Goal: Information Seeking & Learning: Learn about a topic

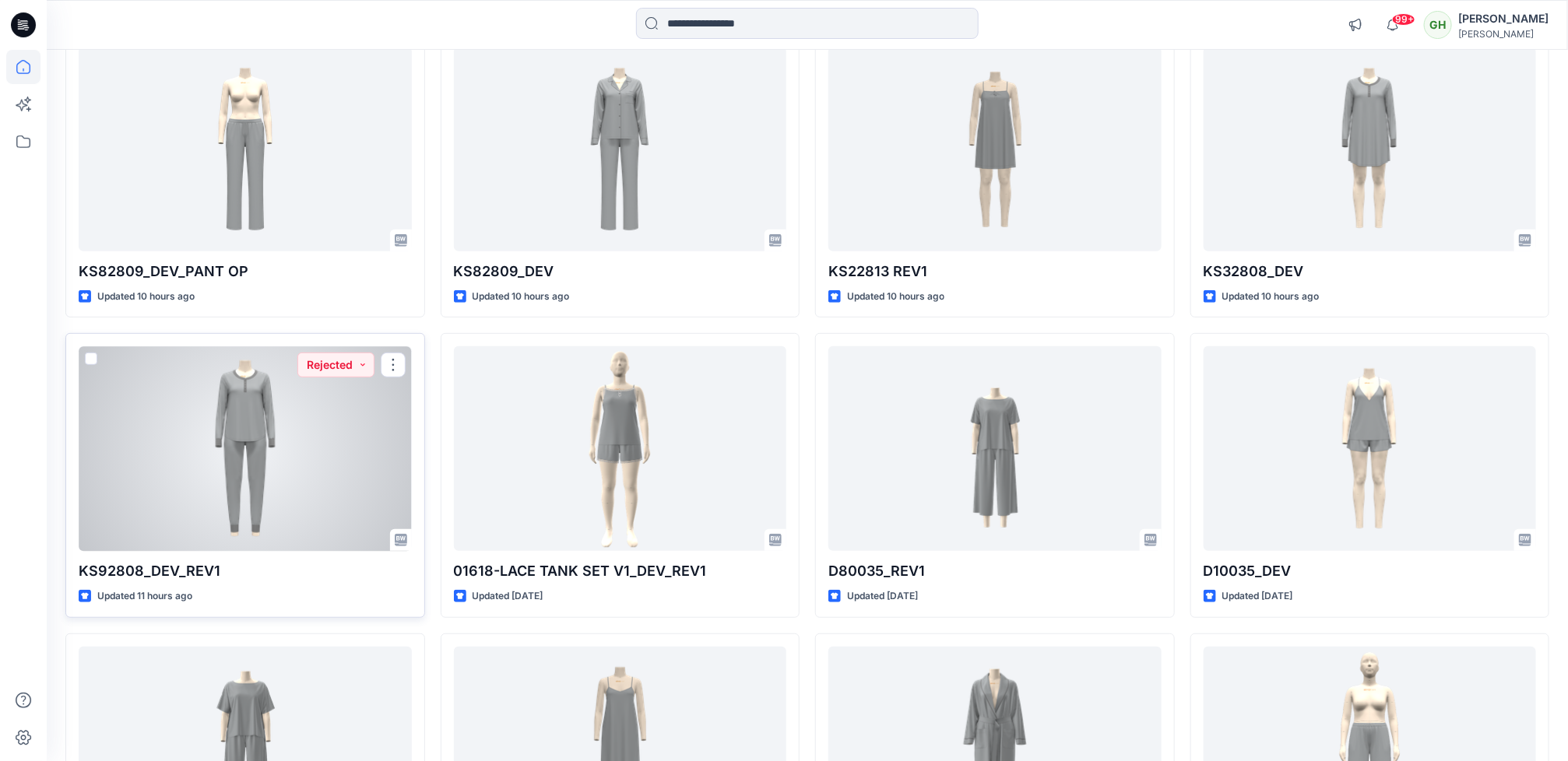
scroll to position [69, 0]
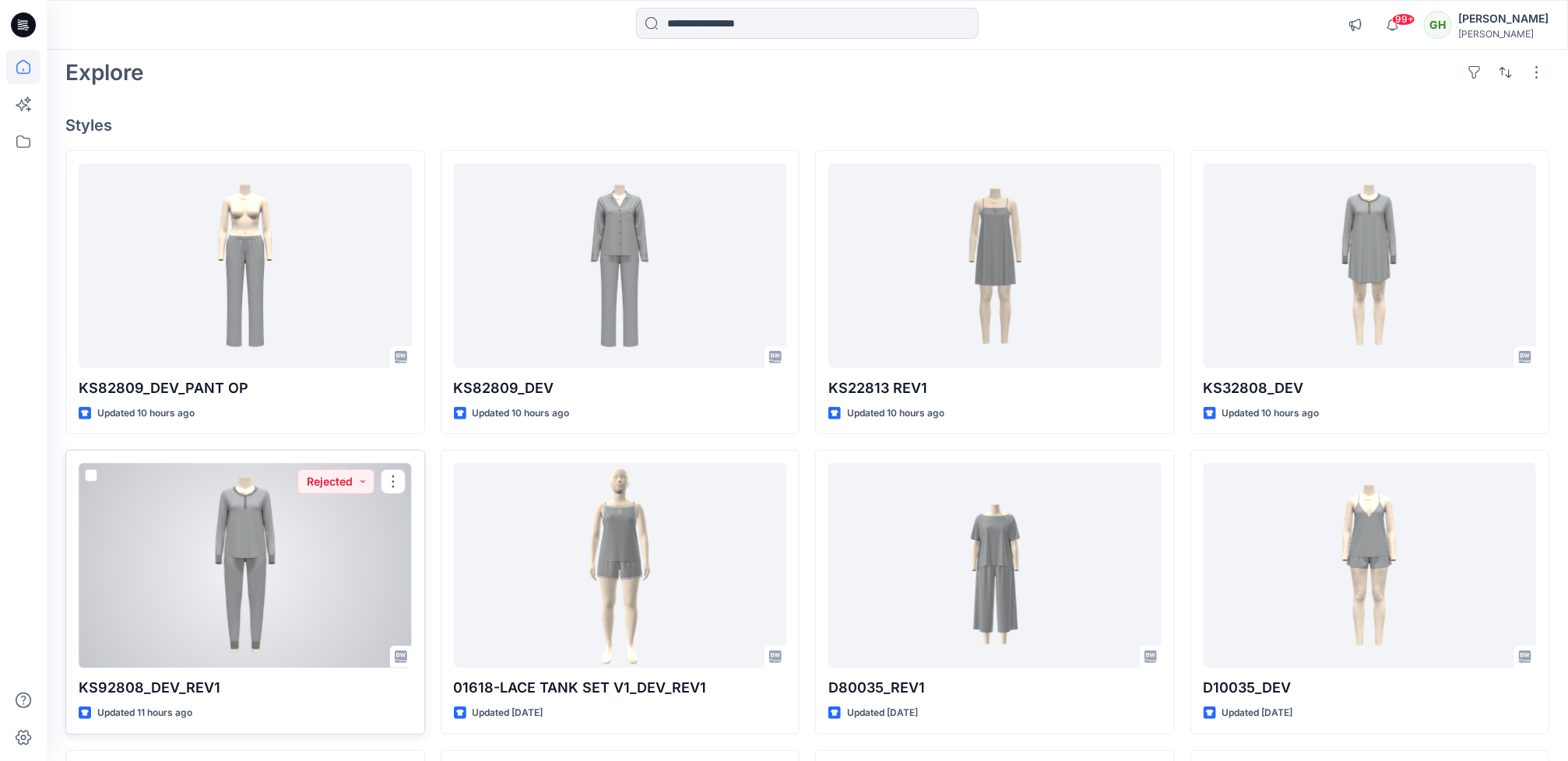
click at [300, 589] on div at bounding box center [245, 565] width 333 height 205
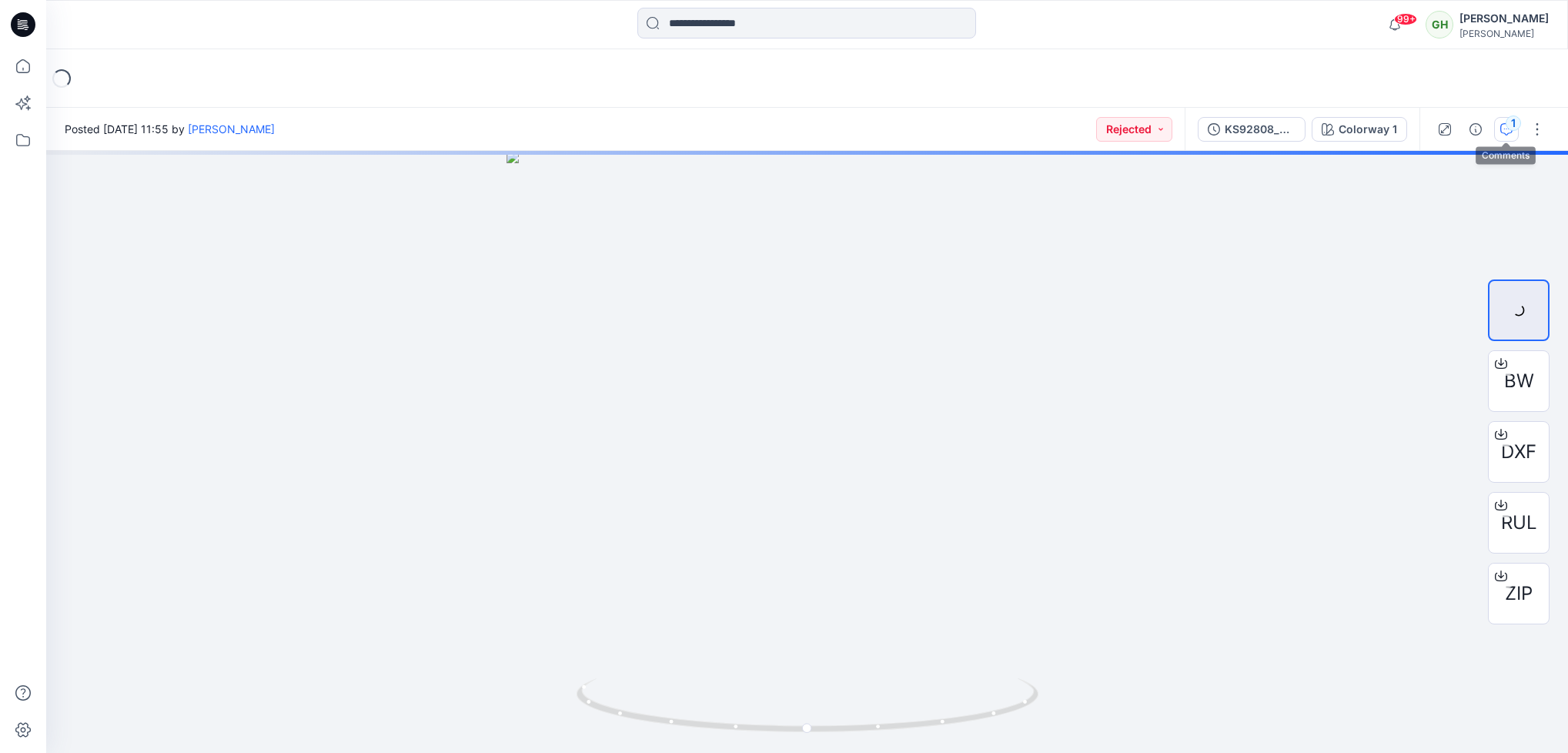
click at [1508, 126] on div "1" at bounding box center [1514, 123] width 16 height 16
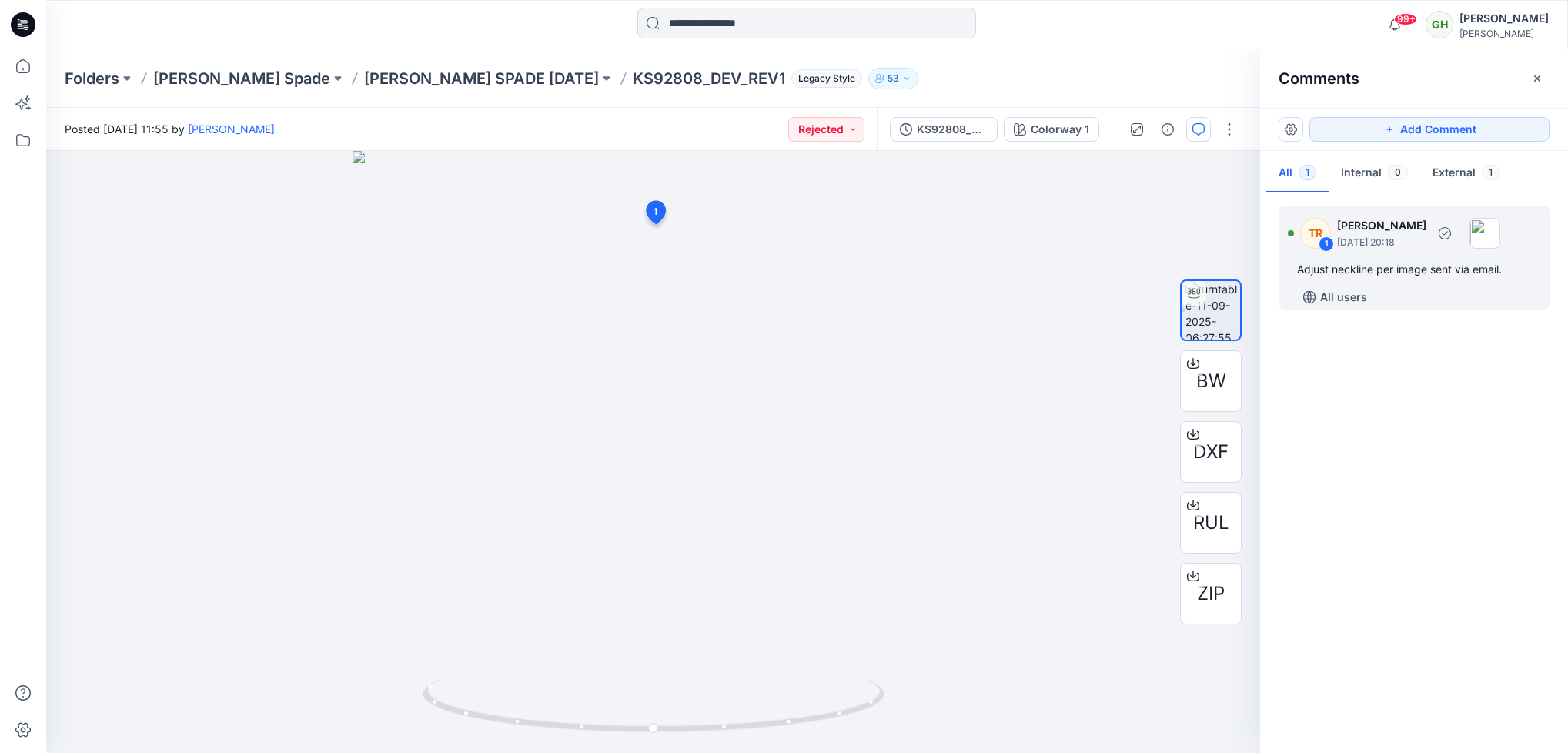
click at [1412, 277] on div "Adjust neckline per image sent via email." at bounding box center [1414, 269] width 234 height 18
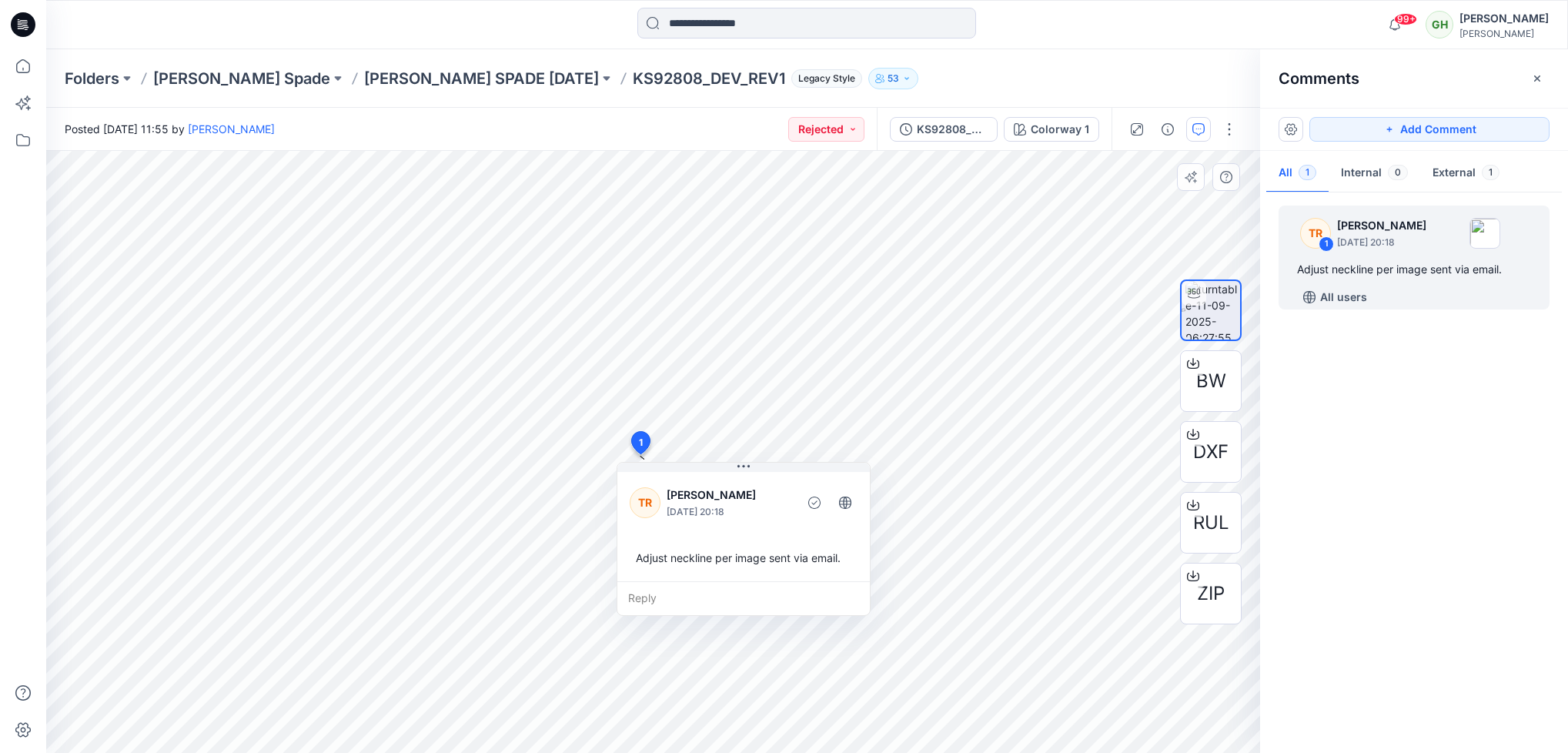
click at [870, 498] on div "TR Taylor Roberson September 14, 2025 20:18 Adjust neckline per image sent via …" at bounding box center [743, 525] width 253 height 112
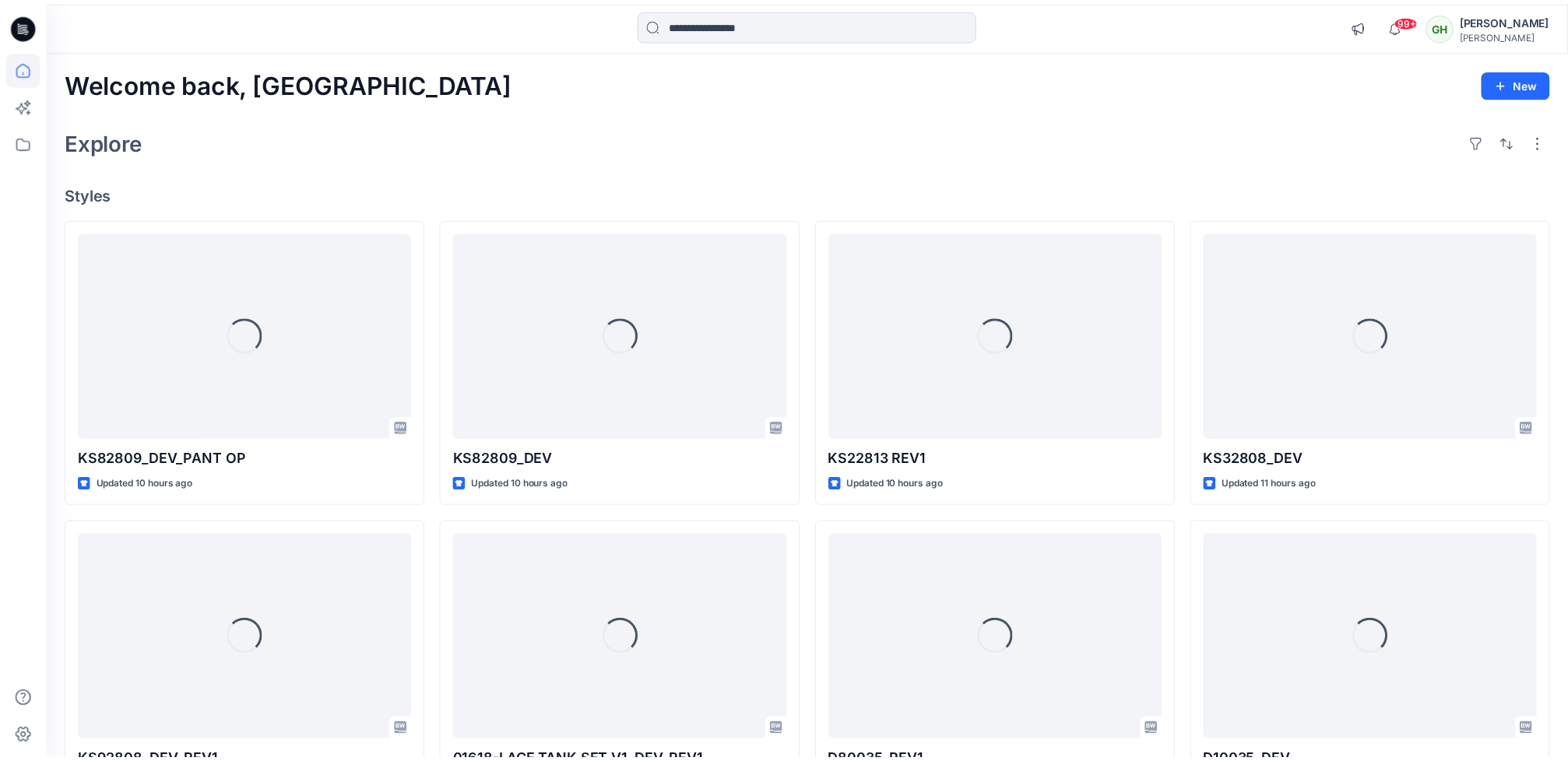
scroll to position [69, 0]
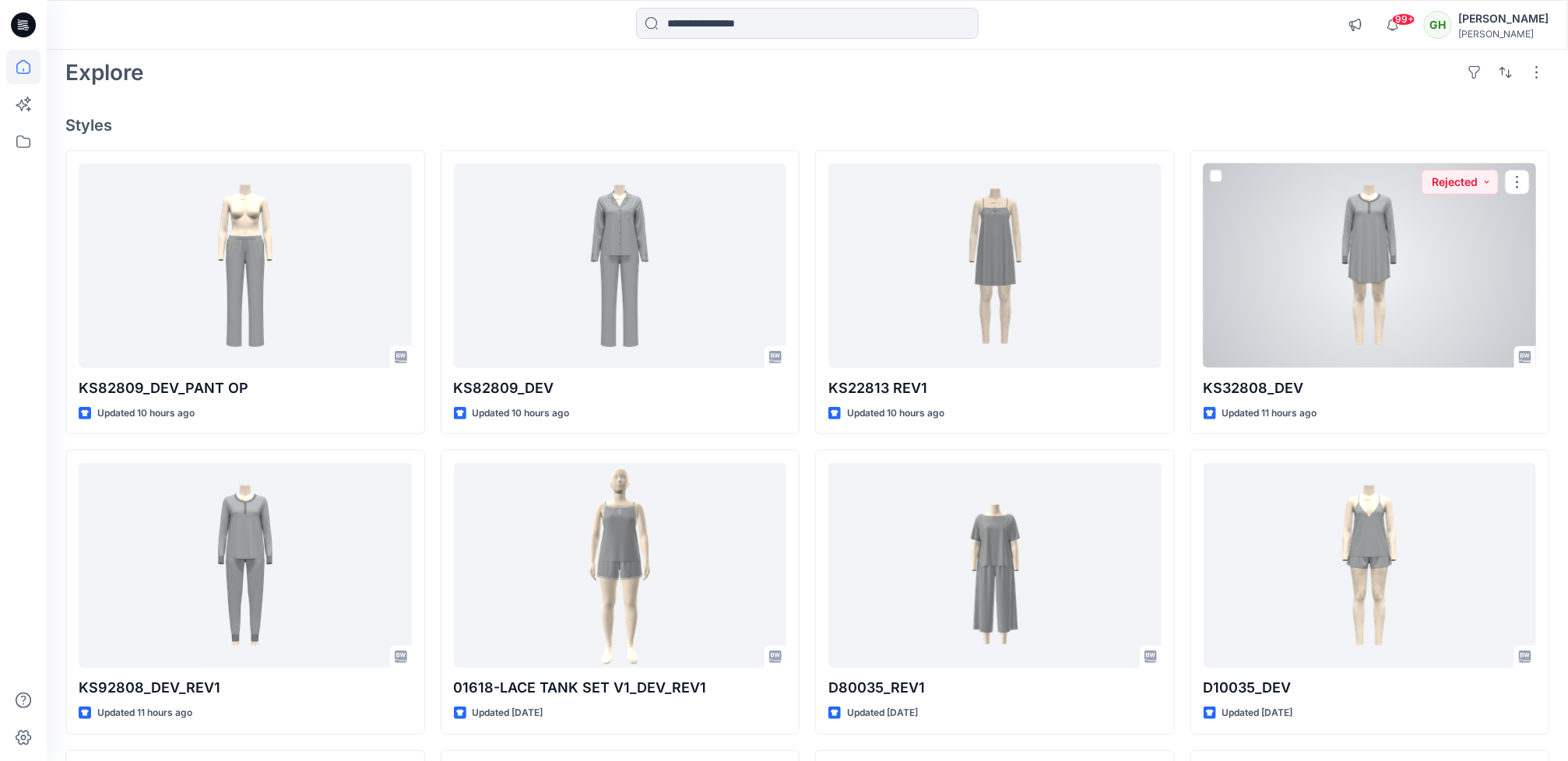
click at [1251, 363] on div at bounding box center [1371, 266] width 333 height 205
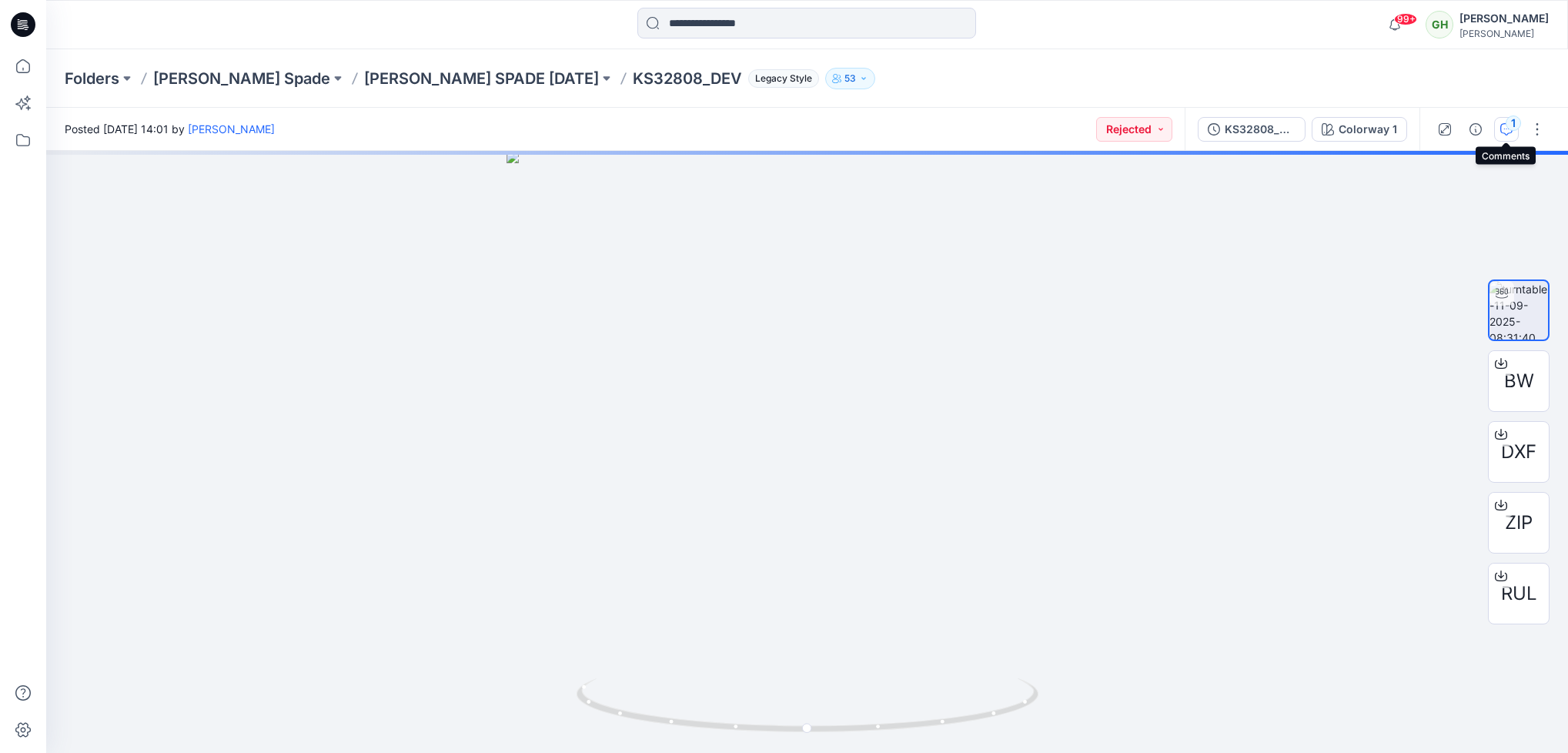
click at [1502, 136] on button "1" at bounding box center [1506, 129] width 25 height 25
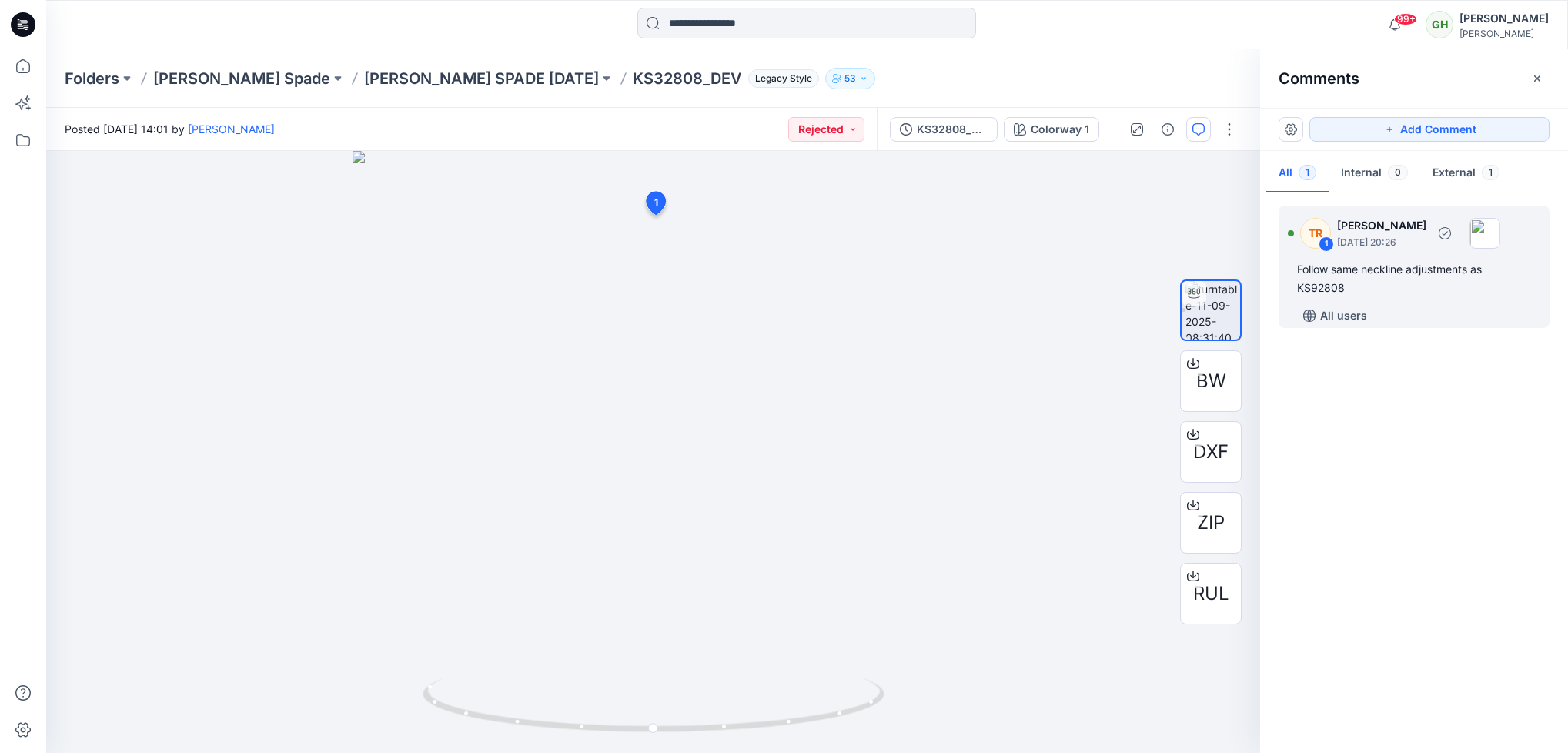
click at [1402, 254] on div "TR 1 Taylor Roberson September 14, 2025 20:26" at bounding box center [1394, 233] width 212 height 42
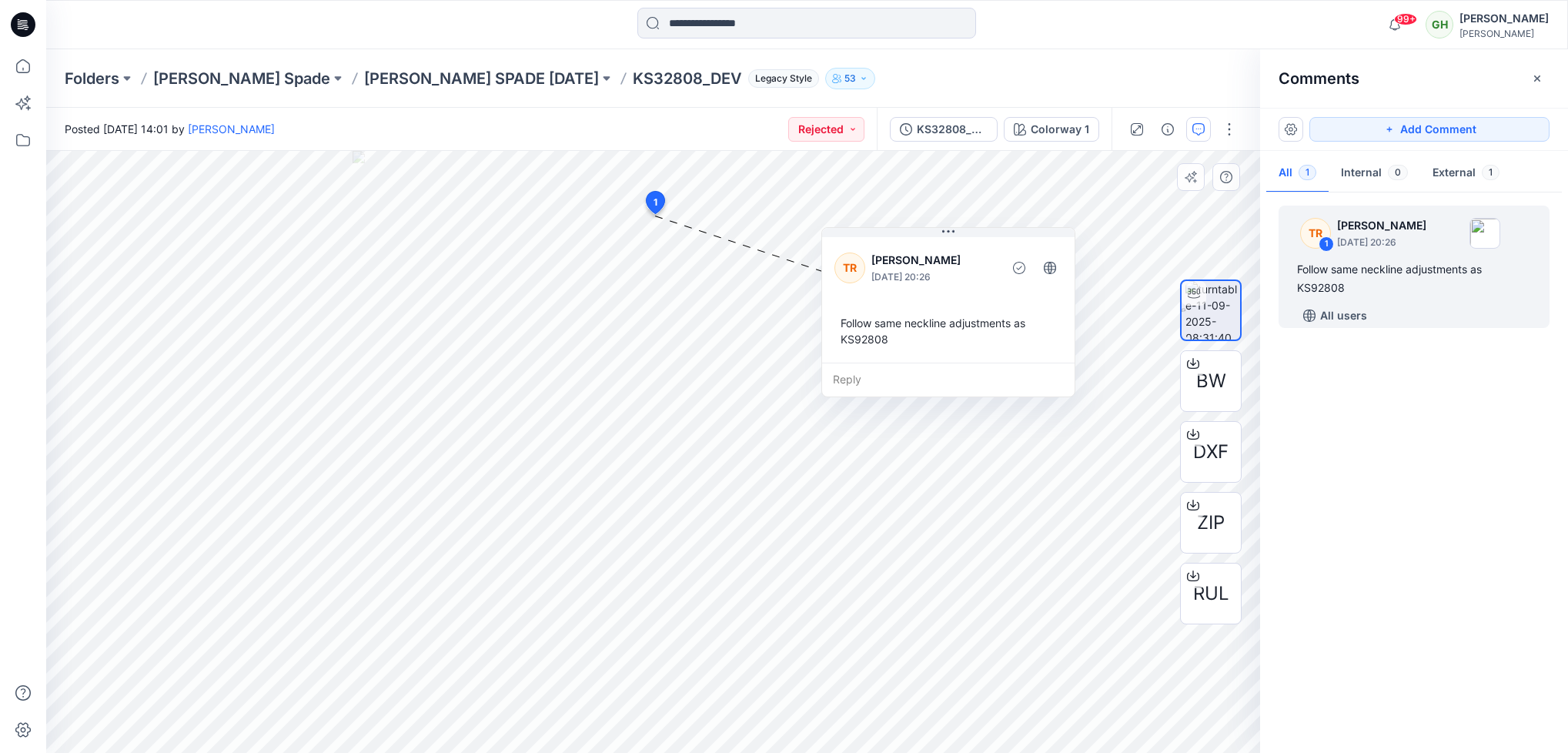
drag, startPoint x: 777, startPoint y: 349, endPoint x: 939, endPoint y: 345, distance: 162.0
click at [939, 345] on div "Follow same neckline adjustments as KS92808" at bounding box center [948, 331] width 228 height 45
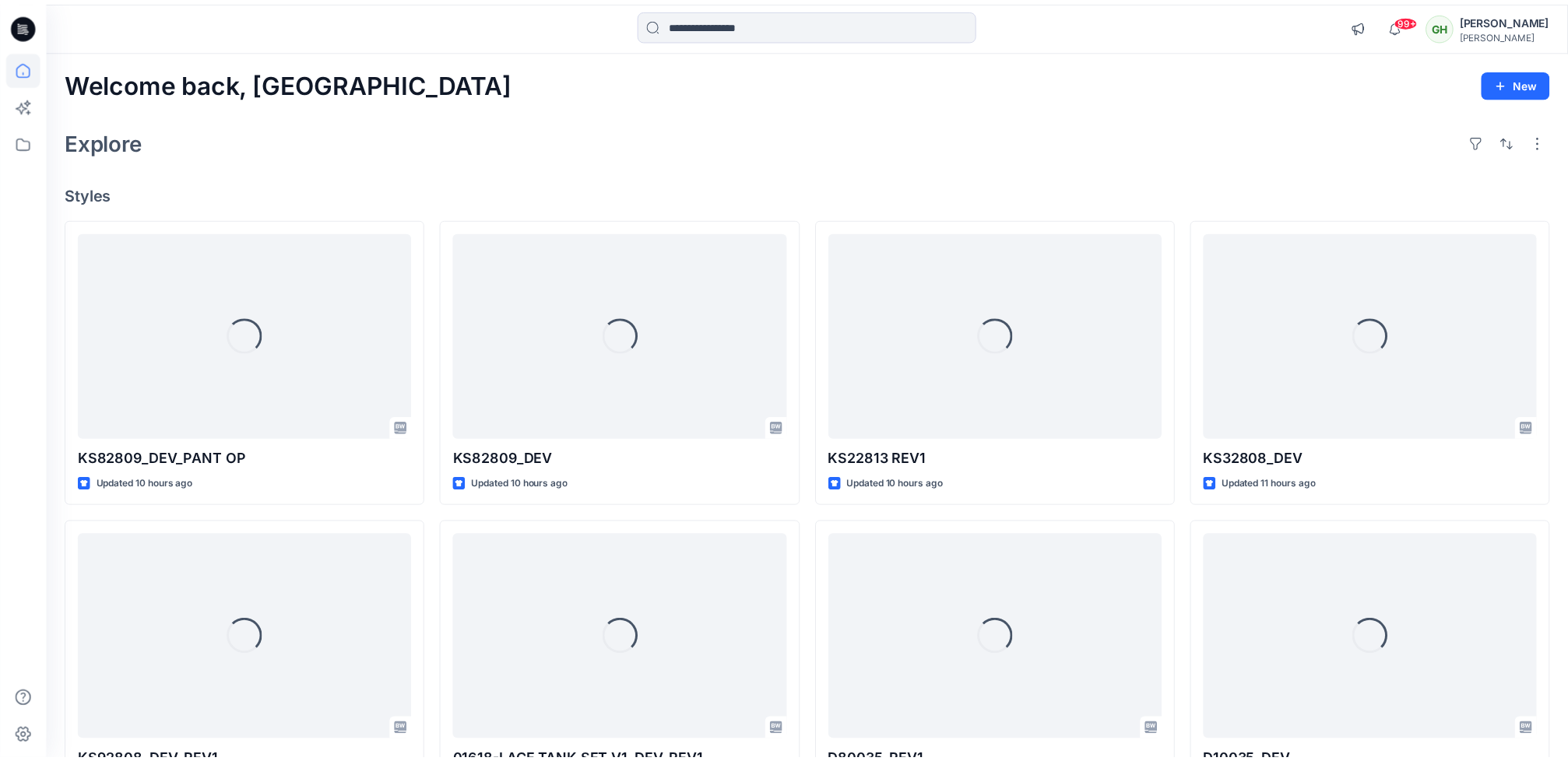
scroll to position [69, 0]
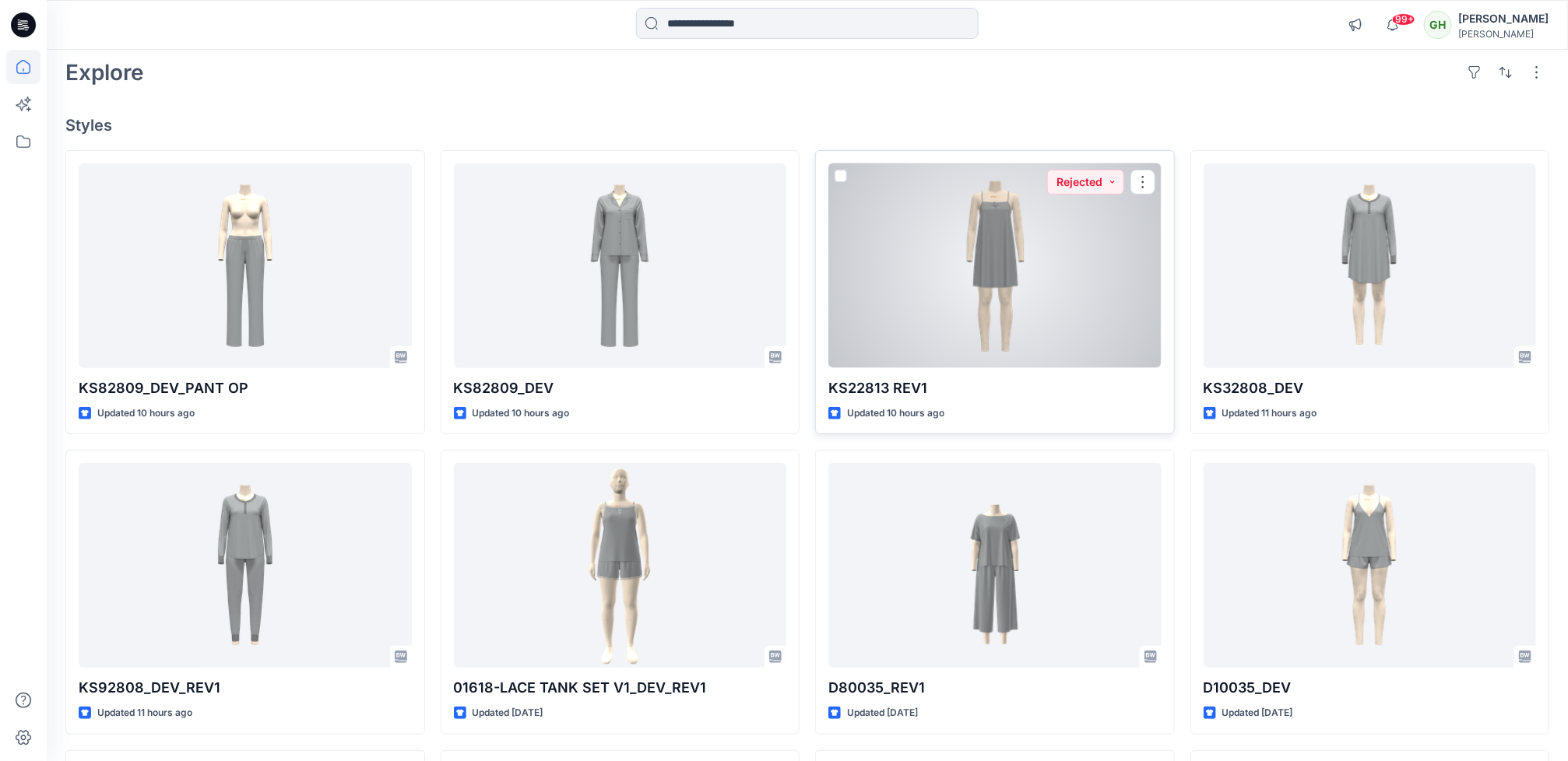
click at [1008, 323] on div at bounding box center [995, 266] width 333 height 205
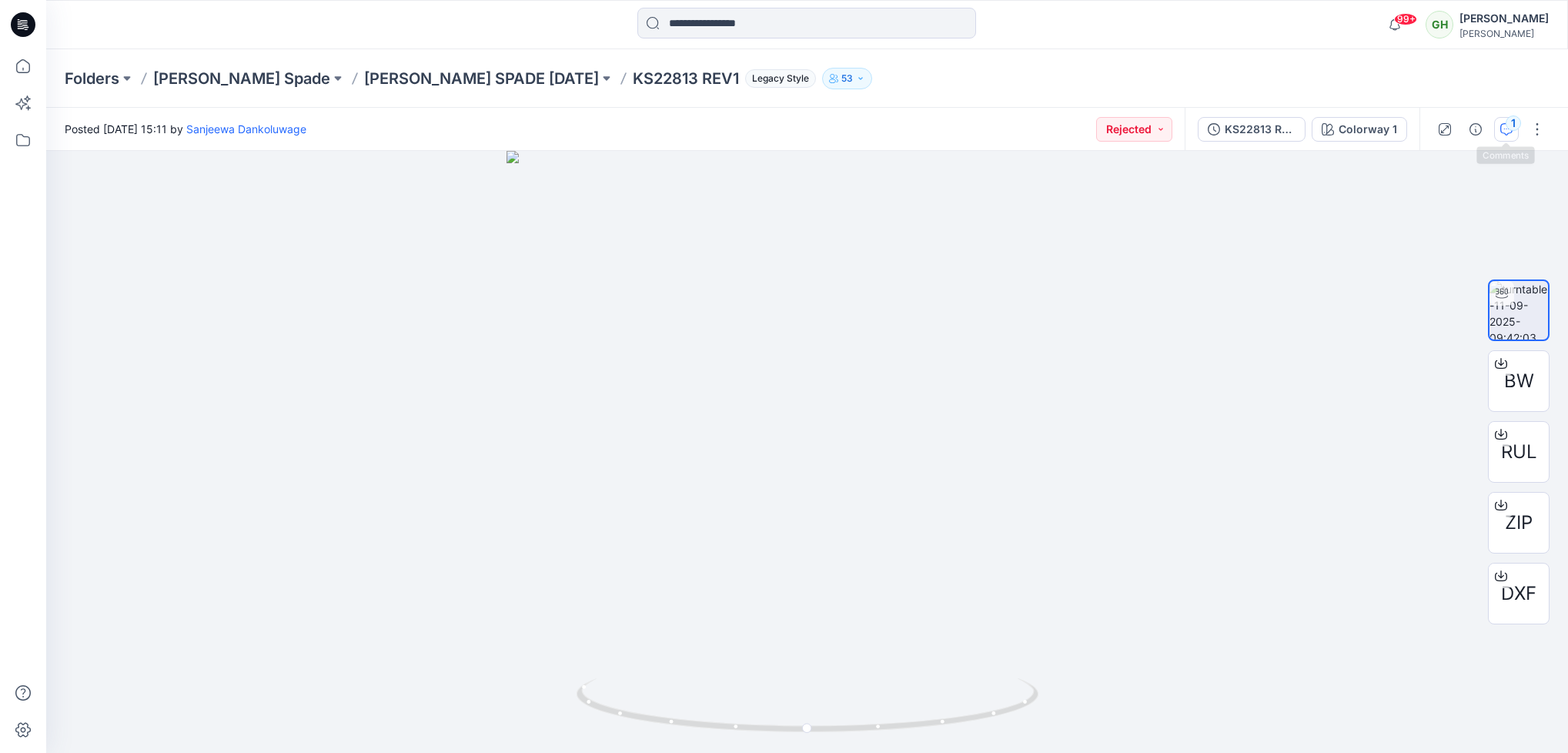
click at [1504, 137] on button "1" at bounding box center [1506, 129] width 25 height 25
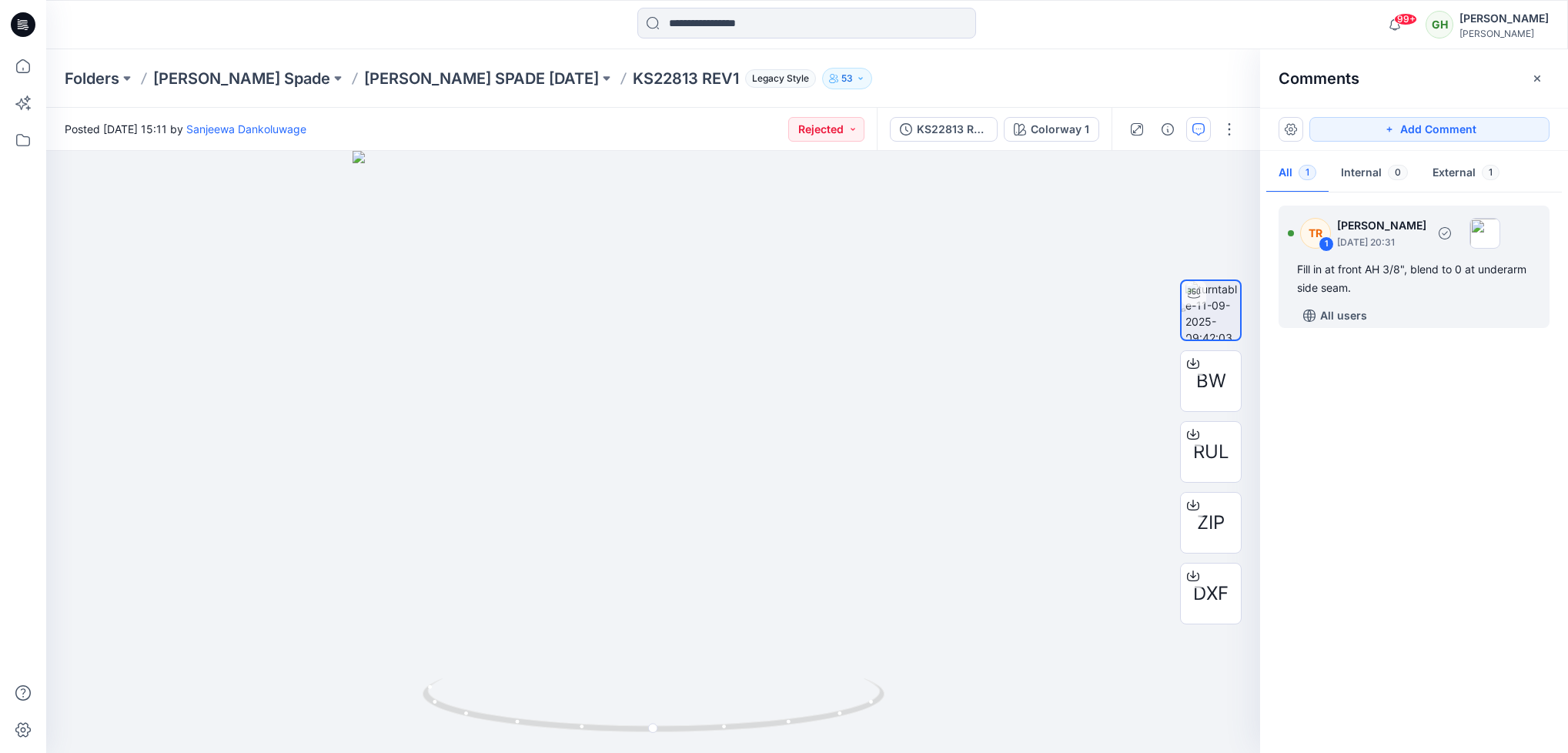
click at [1321, 285] on div "Fill in at front AH 3/8", blend to 0 at underarm side seam." at bounding box center [1414, 279] width 234 height 37
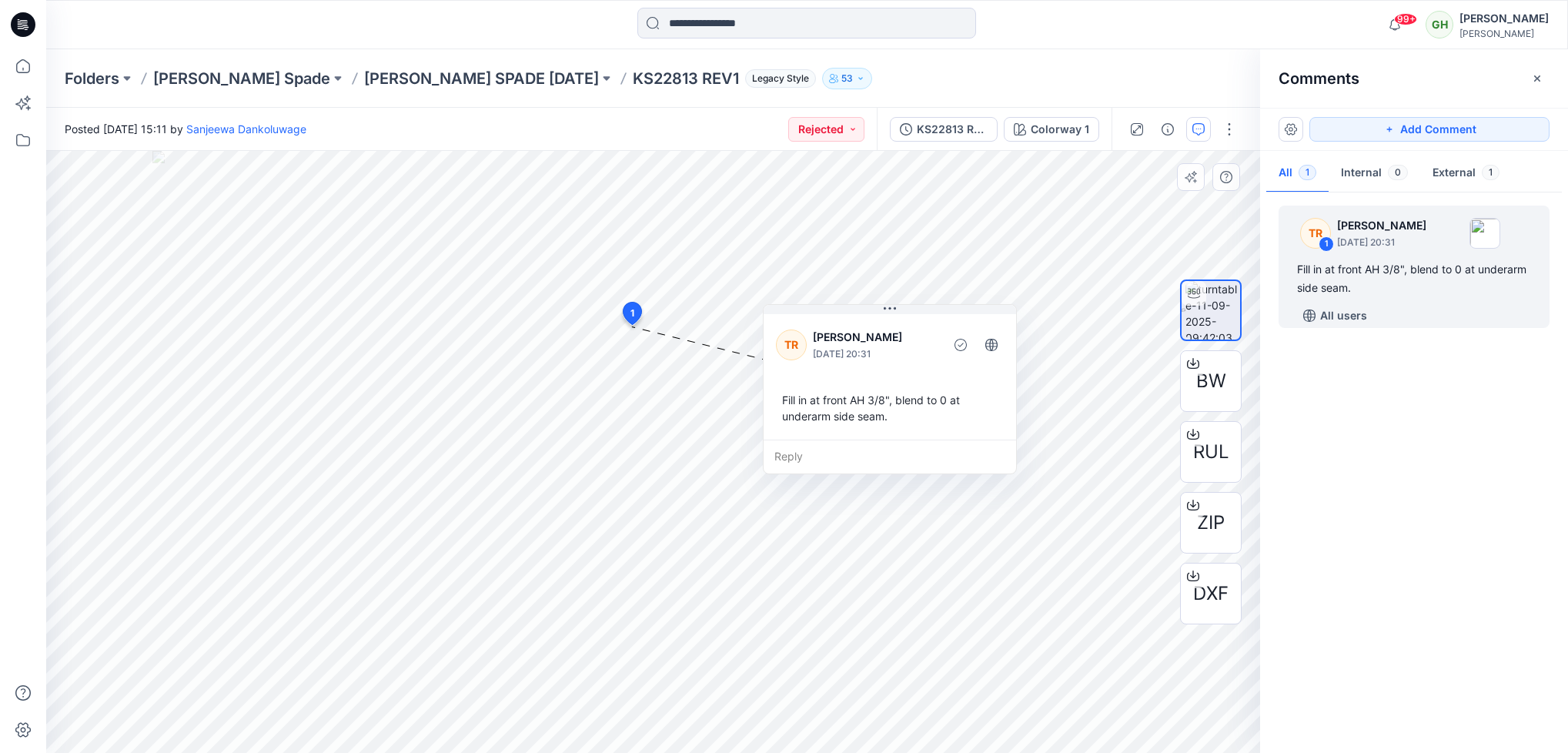
drag, startPoint x: 815, startPoint y: 449, endPoint x: 970, endPoint y: 421, distance: 157.5
click at [970, 421] on div "Fill in at front AH 3/8", blend to 0 at underarm side seam." at bounding box center [890, 408] width 228 height 45
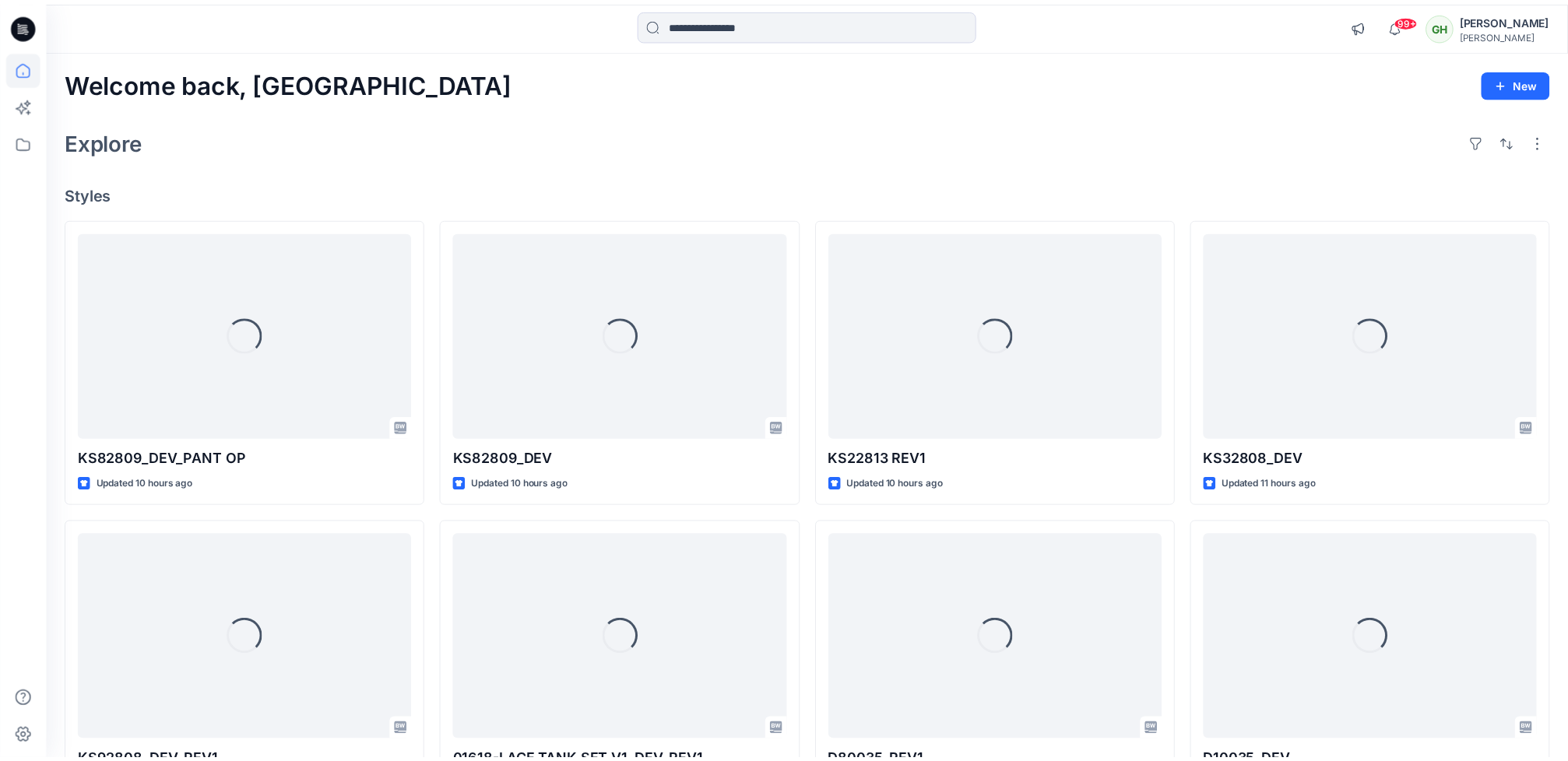
scroll to position [69, 0]
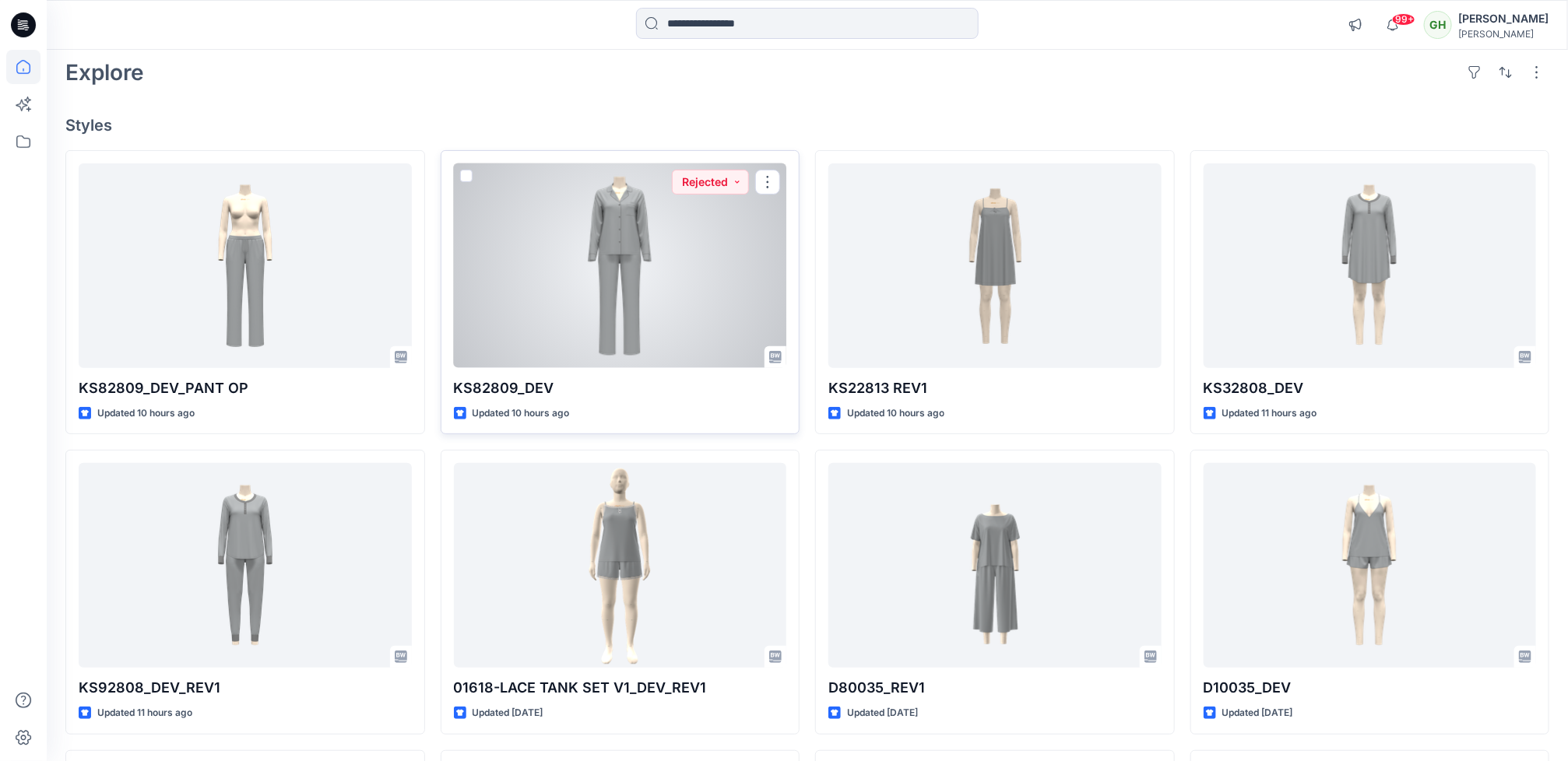
click at [520, 232] on div at bounding box center [621, 266] width 333 height 205
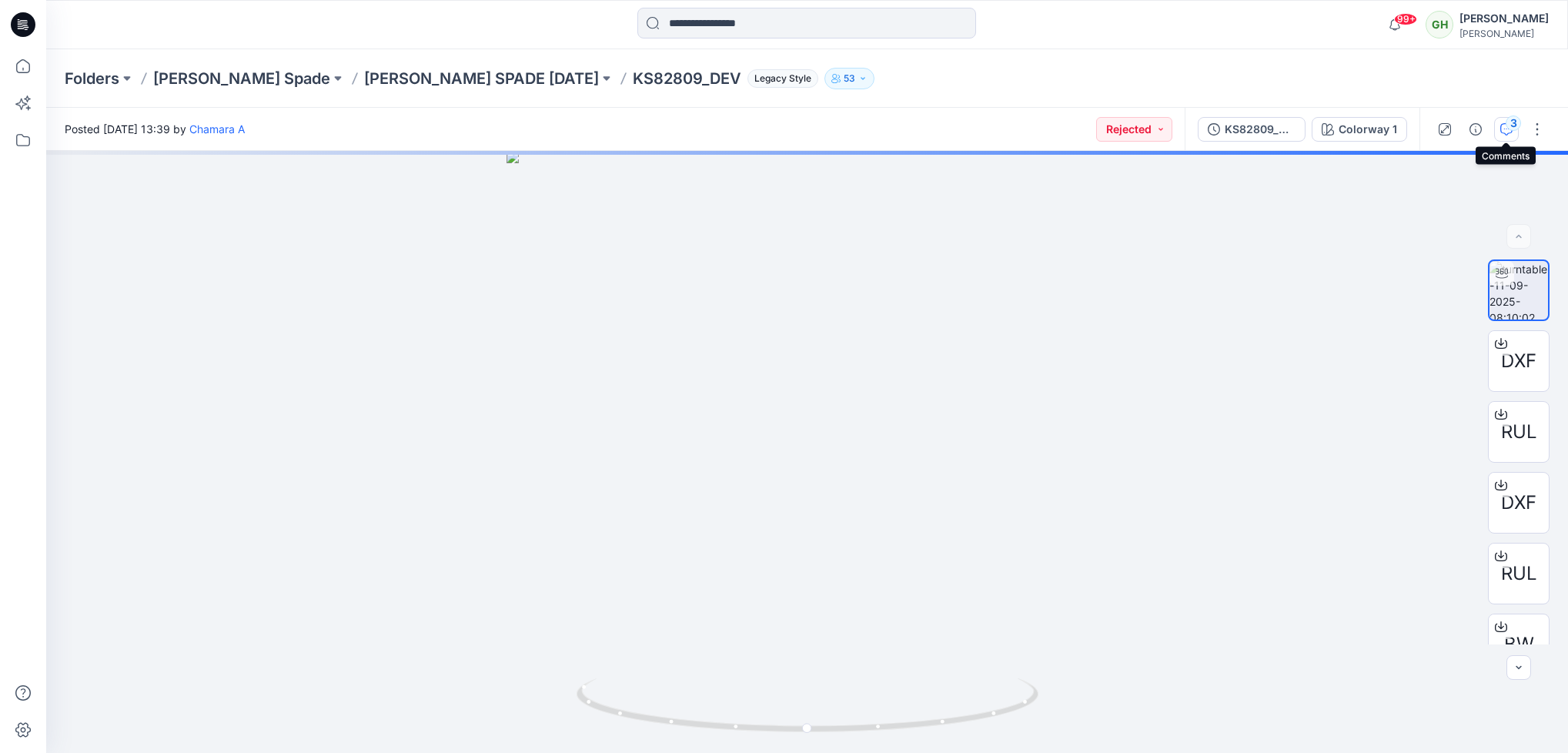
click at [1500, 126] on icon "button" at bounding box center [1506, 129] width 12 height 12
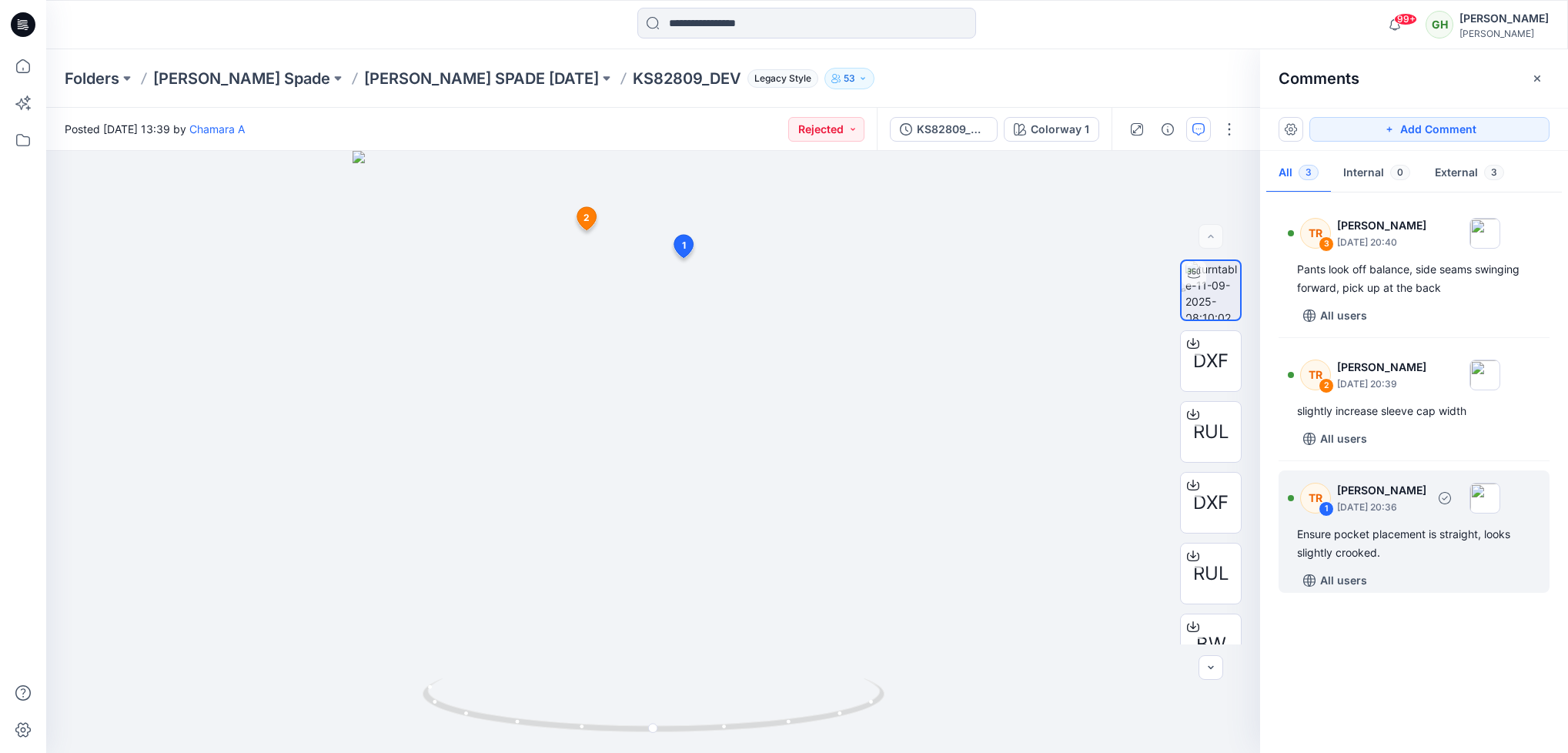
click at [1375, 545] on div "Ensure pocket placement is straight, looks slightly crooked." at bounding box center [1414, 543] width 234 height 37
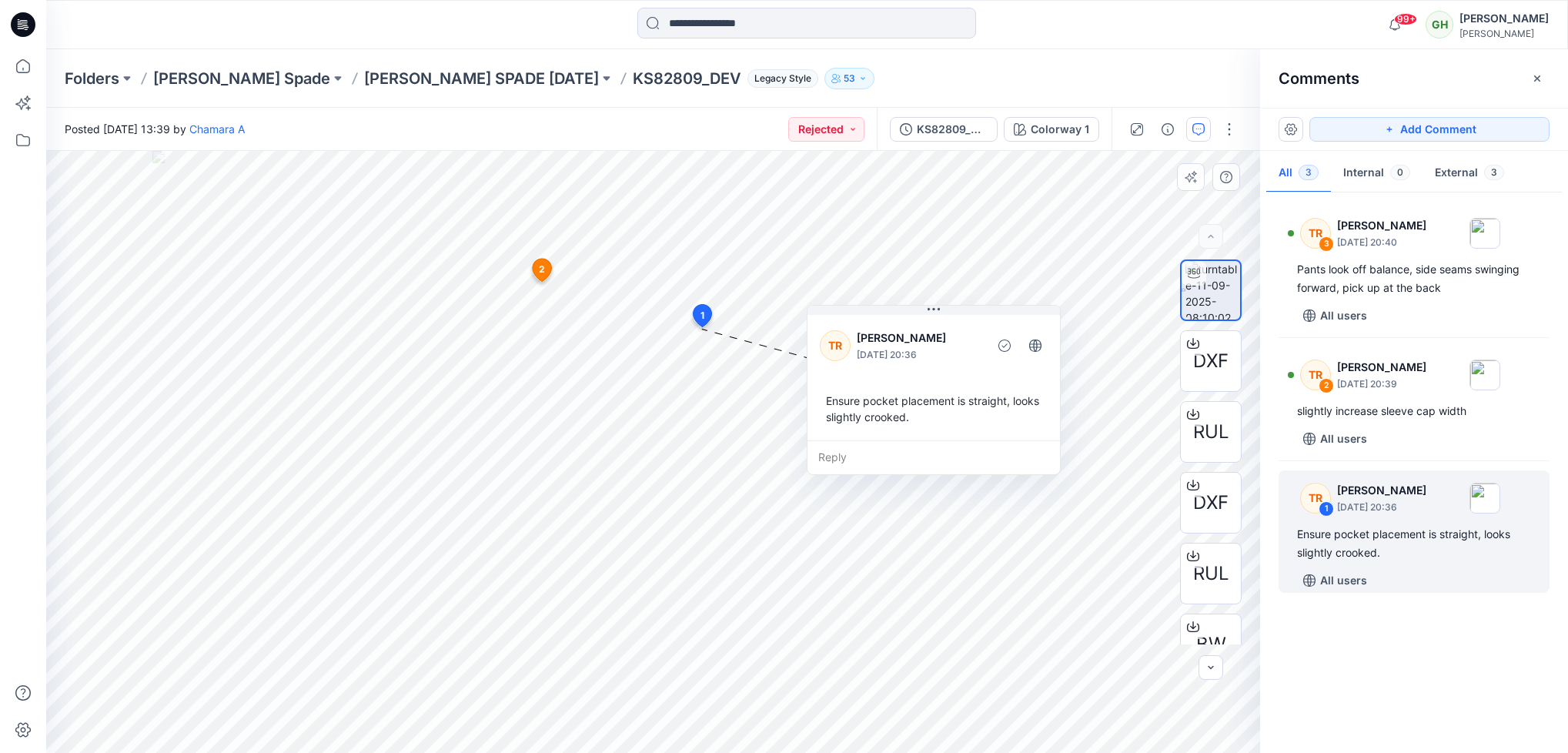
drag, startPoint x: 818, startPoint y: 458, endPoint x: 946, endPoint y: 429, distance: 131.2
click at [946, 429] on div "Ensure pocket placement is straight, looks slightly crooked." at bounding box center [934, 409] width 228 height 45
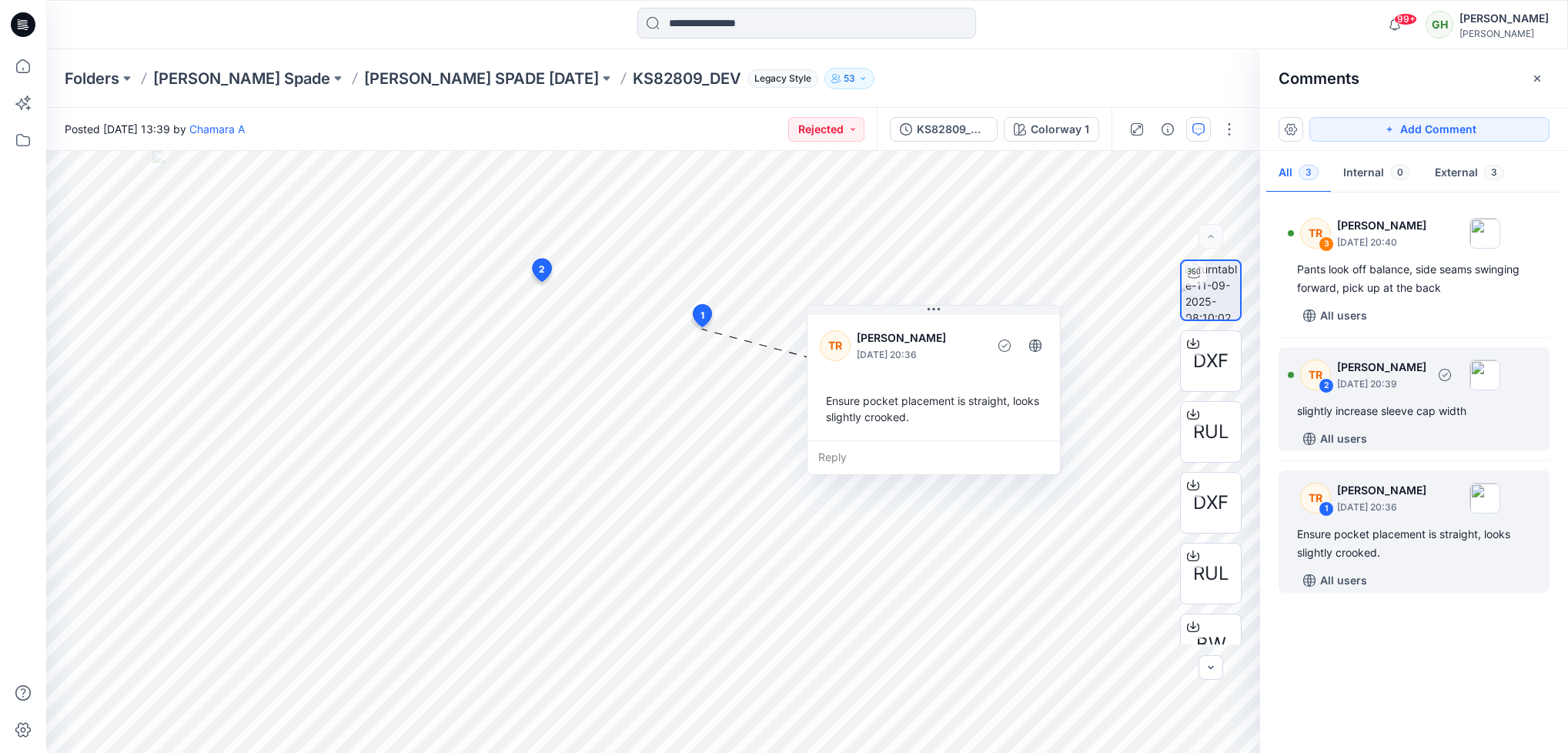
click at [1382, 419] on div "slightly increase sleeve cap width" at bounding box center [1414, 411] width 234 height 18
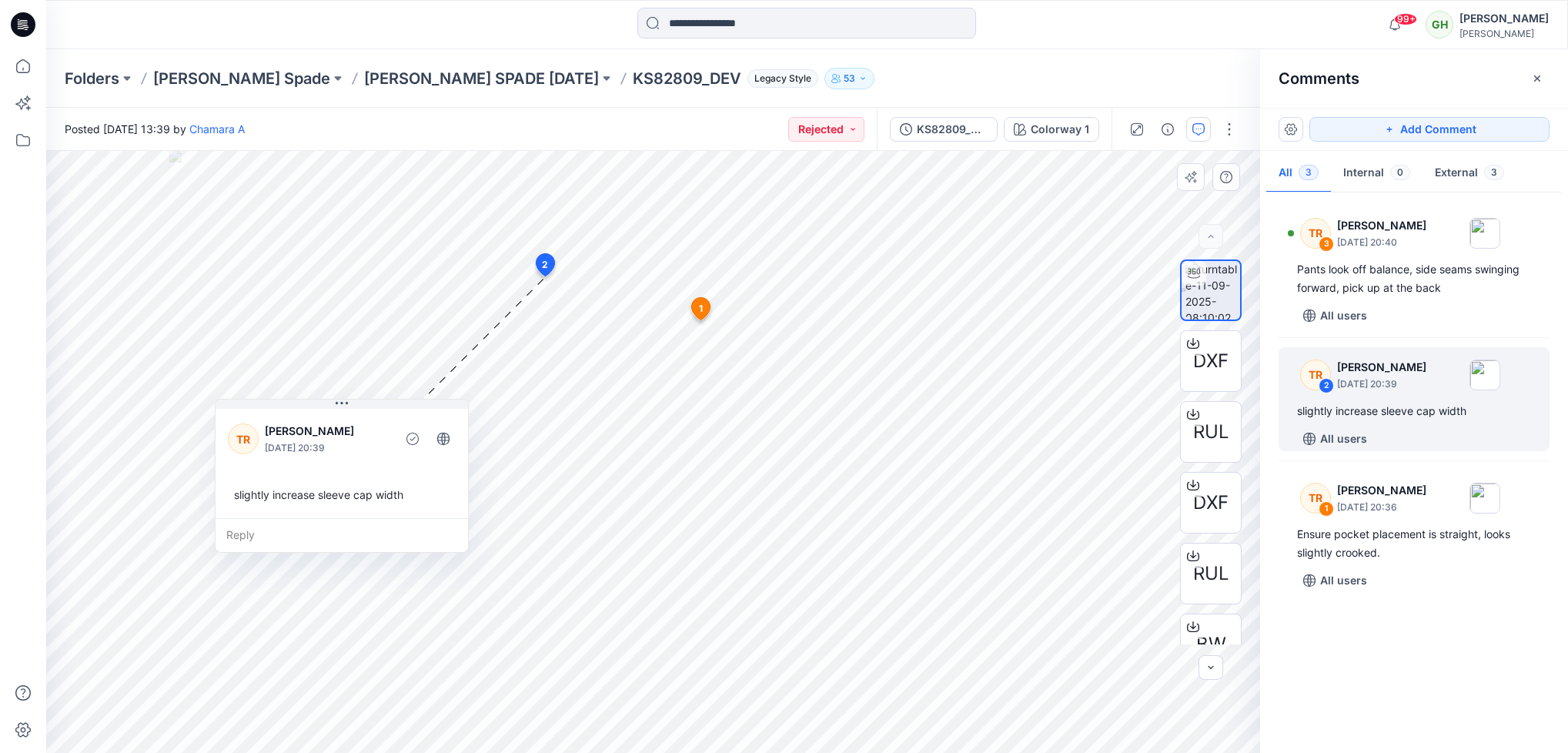
drag, startPoint x: 518, startPoint y: 454, endPoint x: 334, endPoint y: 467, distance: 184.5
click at [334, 467] on div "TR Taylor Roberson September 14, 2025 20:39 slightly increase sleeve cap width" at bounding box center [341, 462] width 253 height 112
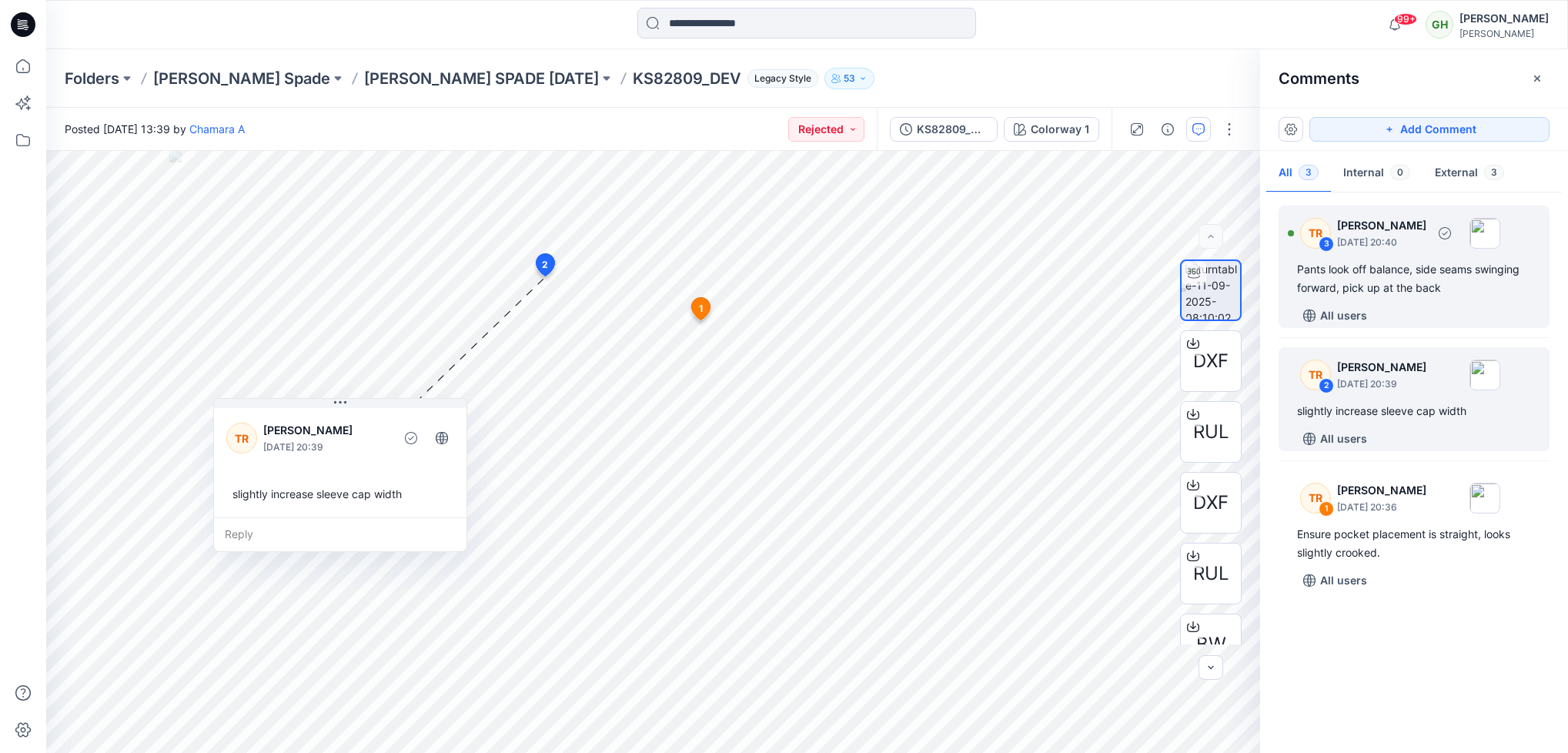
click at [1375, 276] on div "Pants look off balance, side seams swinging forward, pick up at the back" at bounding box center [1414, 279] width 234 height 37
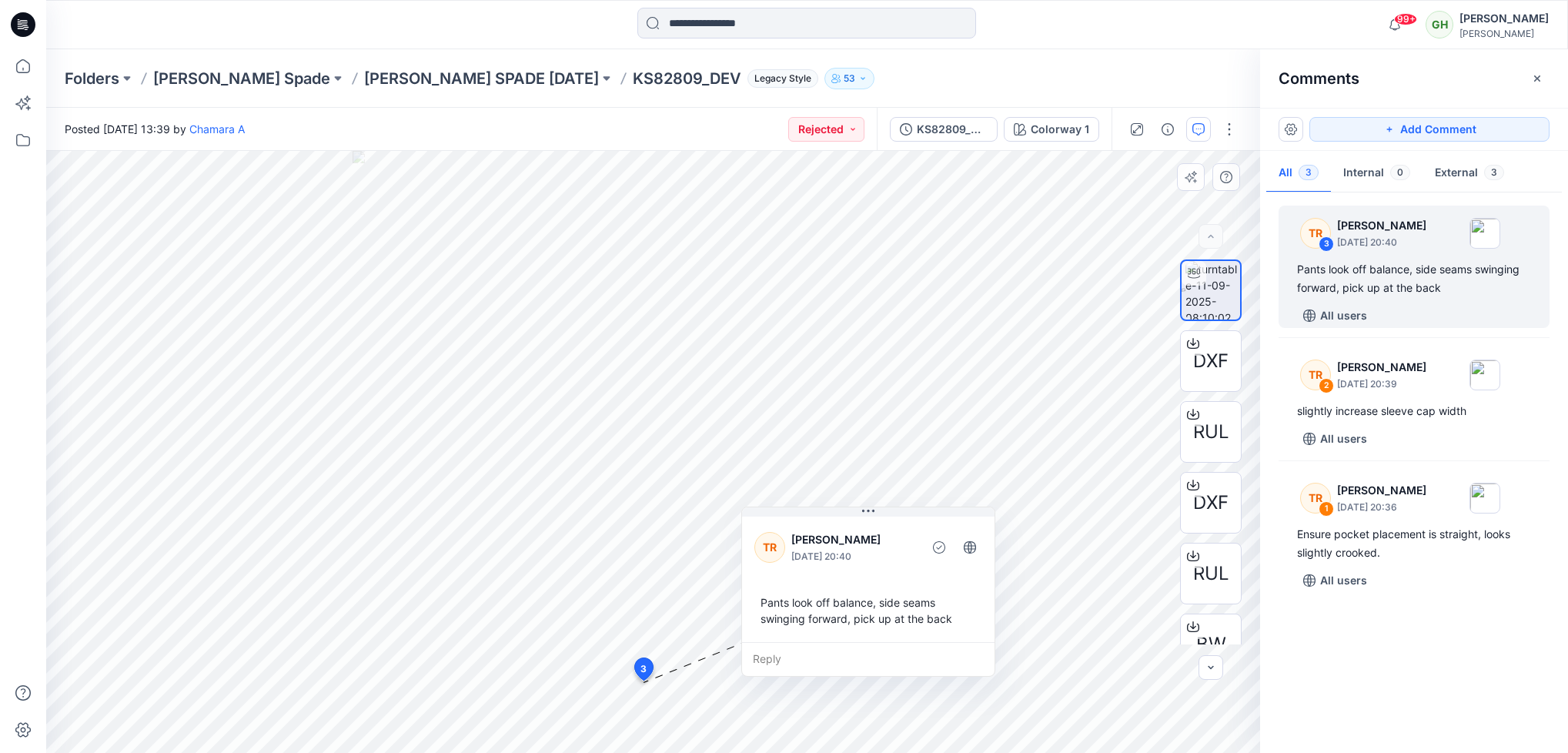
drag, startPoint x: 705, startPoint y: 610, endPoint x: 829, endPoint y: 575, distance: 128.8
click at [828, 576] on div "TR Taylor Roberson September 14, 2025 20:40 Pants look off balance, side seams …" at bounding box center [868, 578] width 253 height 129
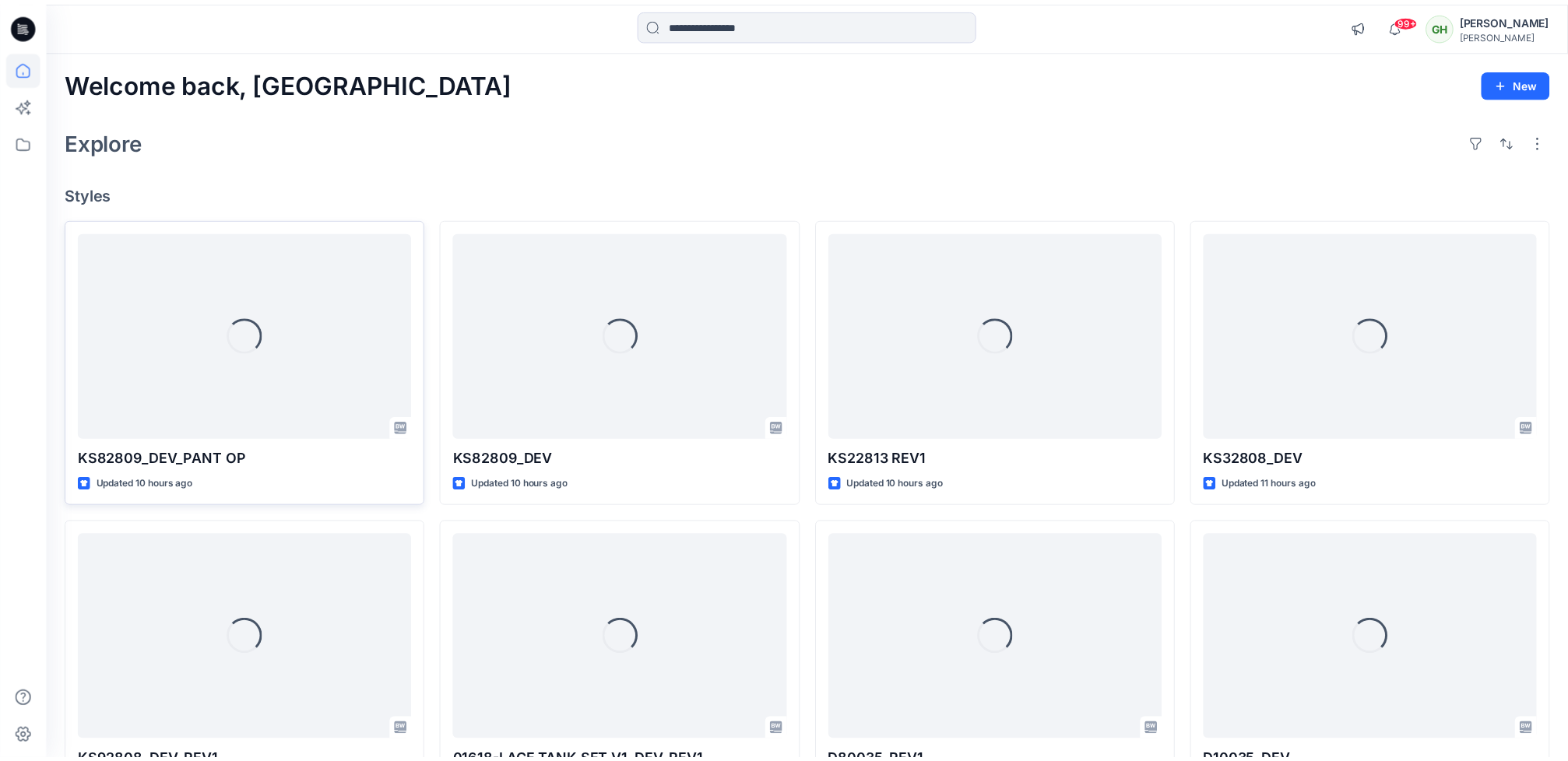
scroll to position [69, 0]
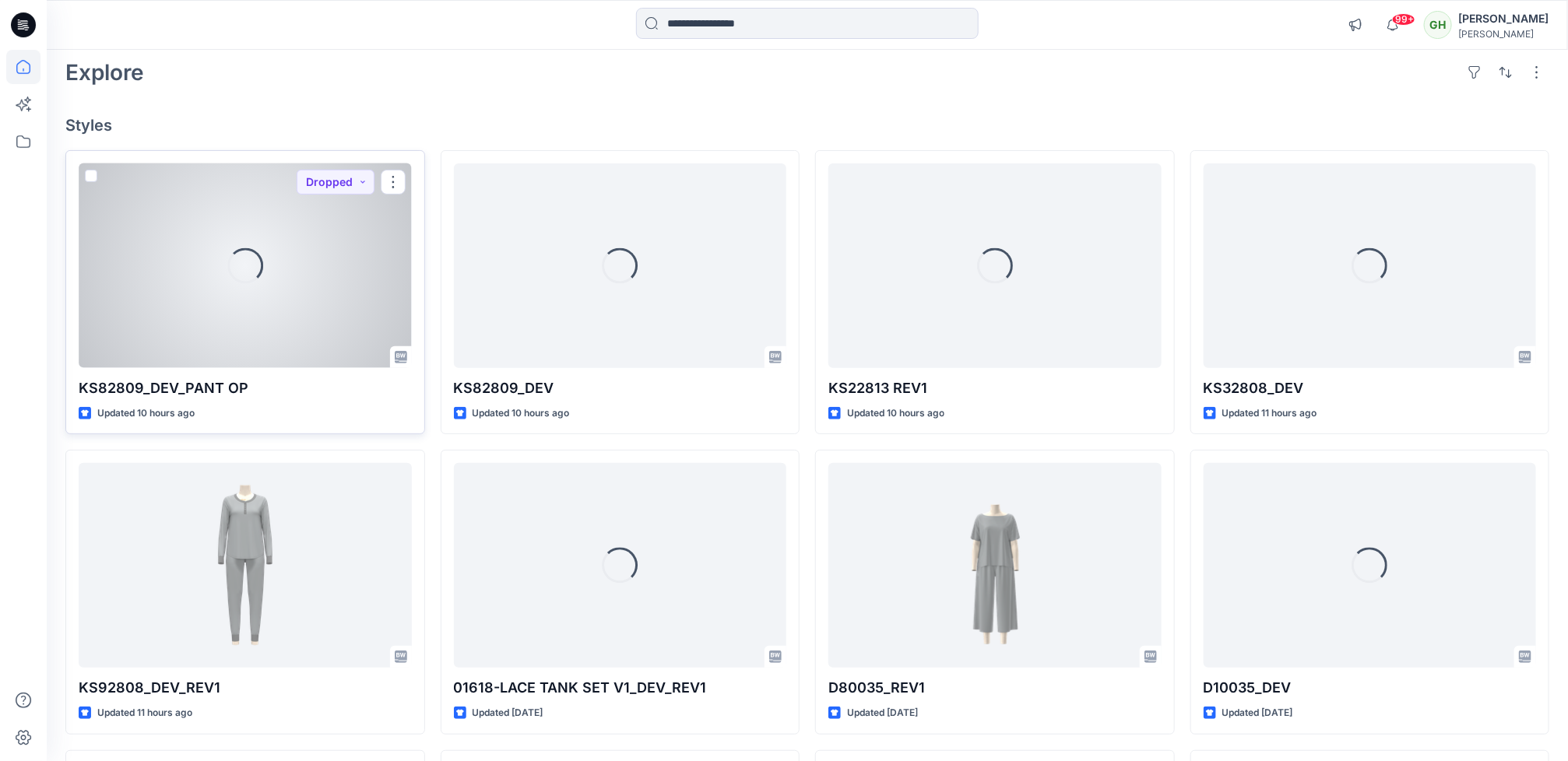
click at [166, 321] on div "Loading..." at bounding box center [245, 266] width 333 height 205
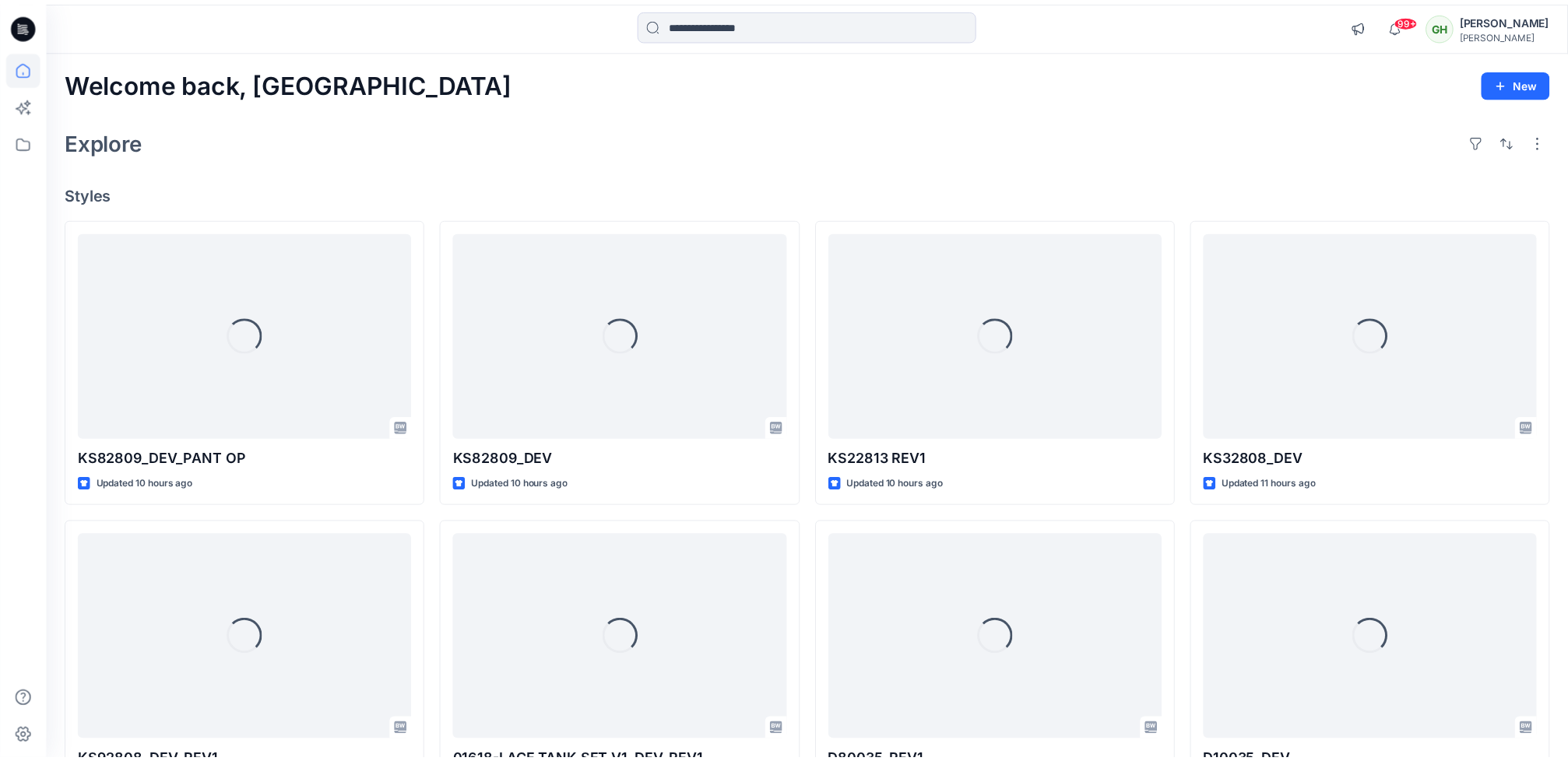
scroll to position [69, 0]
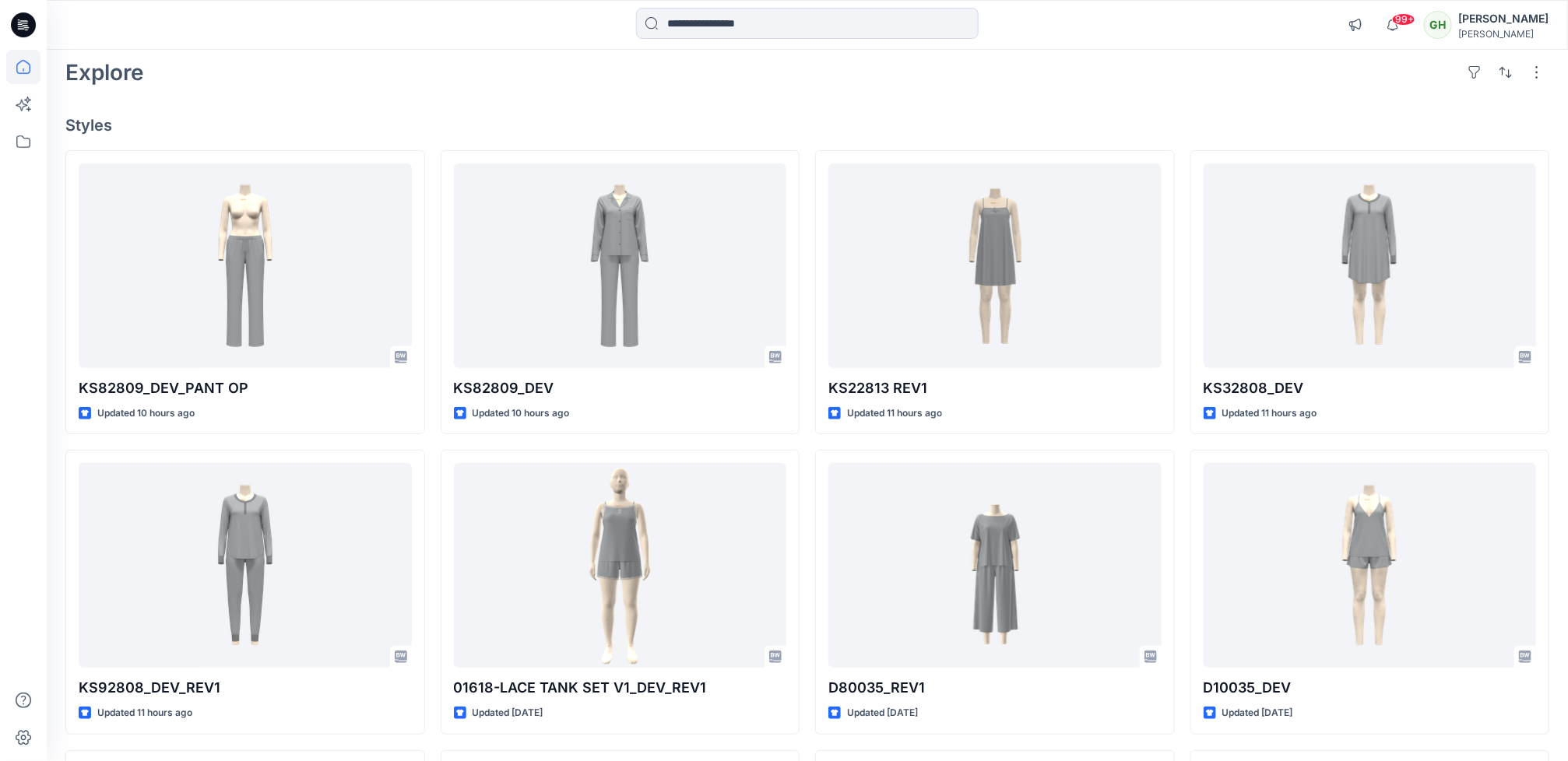
click at [1030, 64] on div "Explore" at bounding box center [808, 72] width 1484 height 37
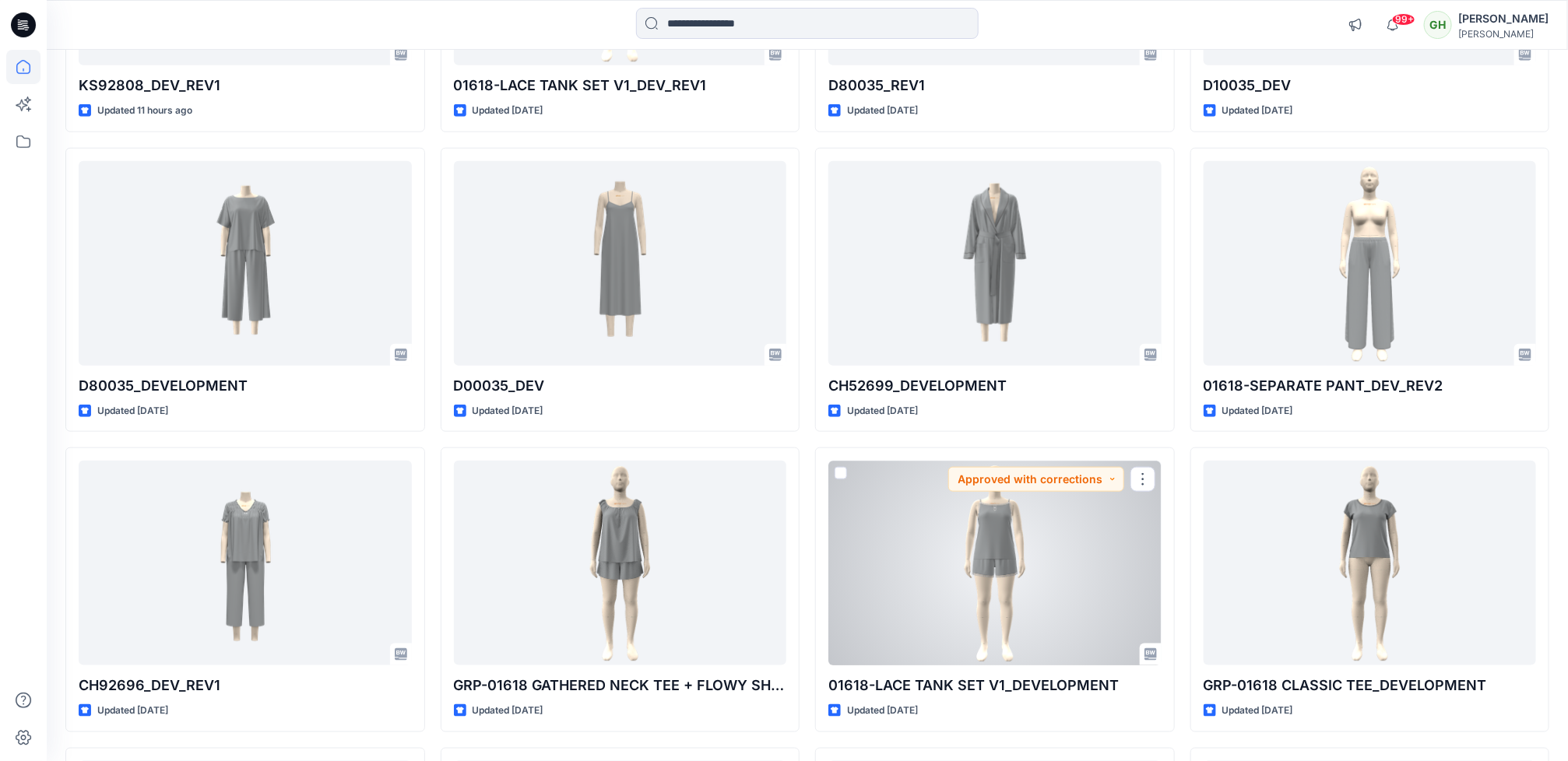
scroll to position [652, 0]
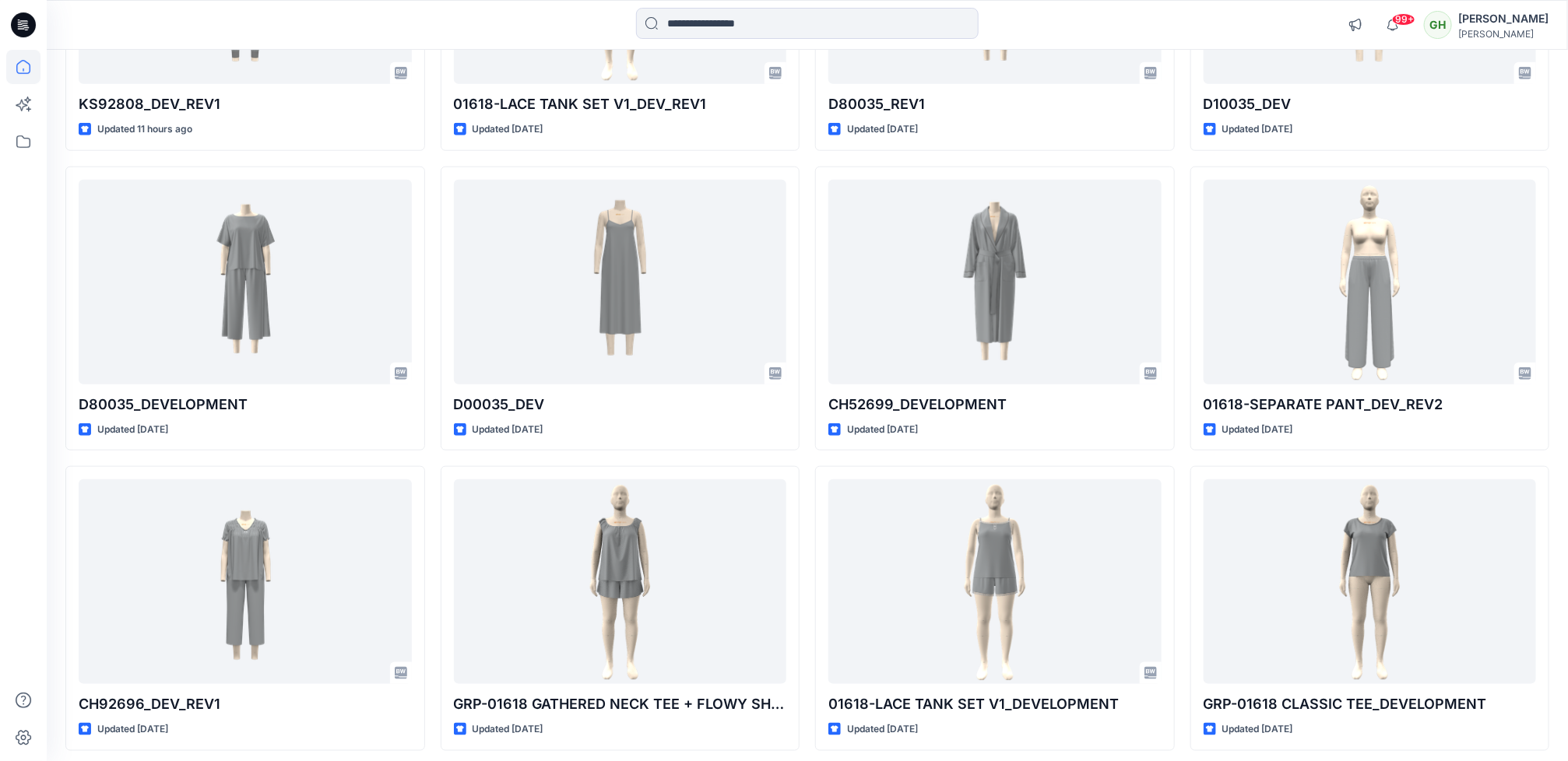
click at [7, 452] on div at bounding box center [23, 405] width 34 height 711
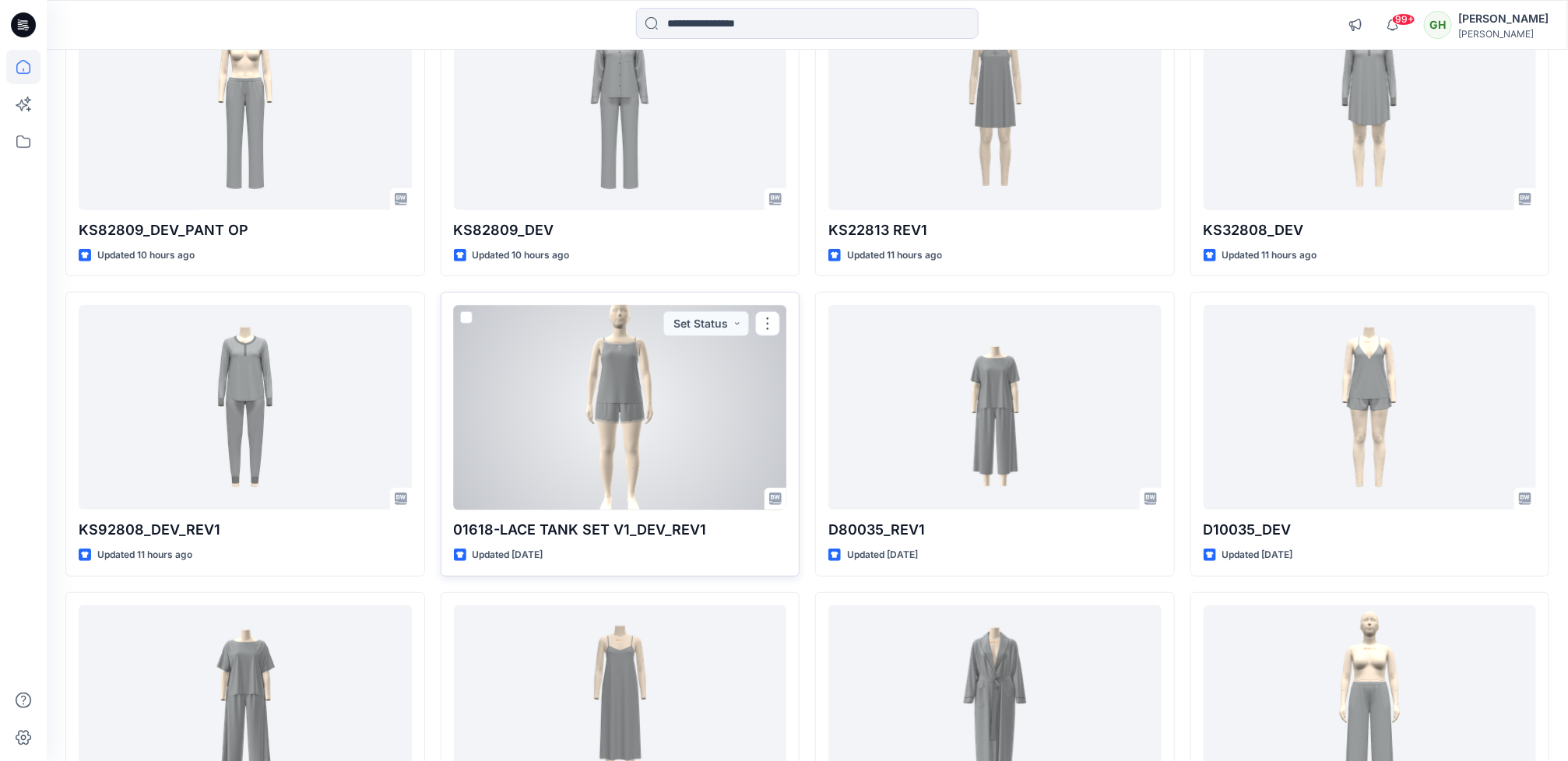
scroll to position [186, 0]
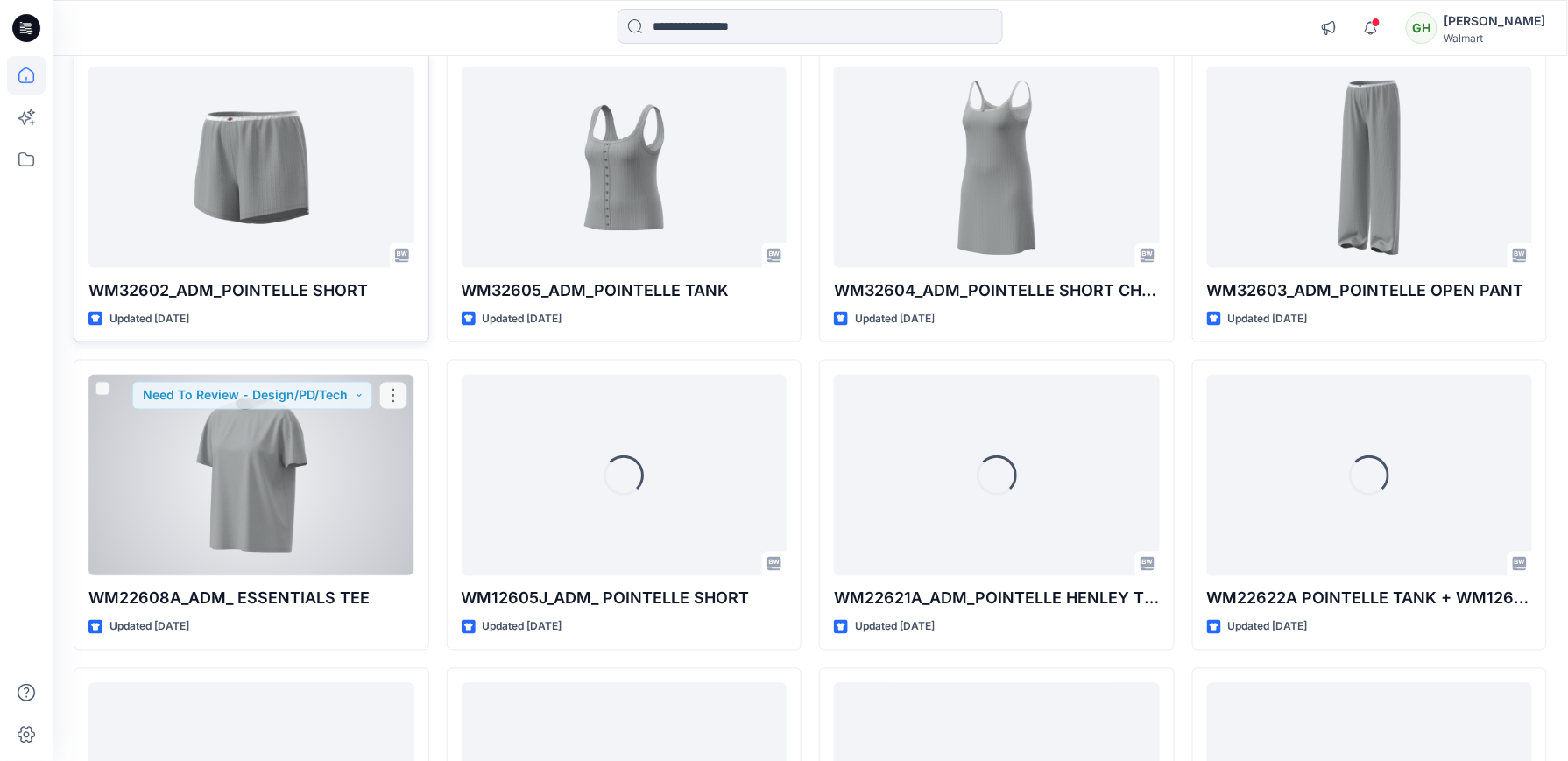
scroll to position [828, 0]
